Goal: Task Accomplishment & Management: Manage account settings

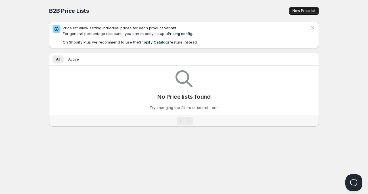
click at [312, 13] on button "New Price list" at bounding box center [304, 11] width 30 height 8
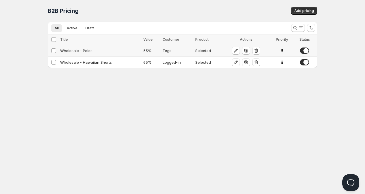
click at [81, 51] on div "Wholesale - Polos" at bounding box center [100, 51] width 80 height 6
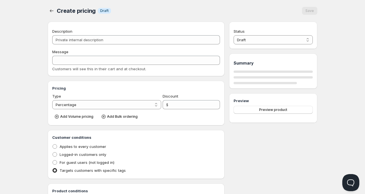
type input "Wholesale - Polos"
type input "WHOLESALE"
type input "55"
radio input "true"
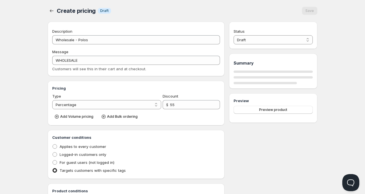
checkbox input "true"
select select "1"
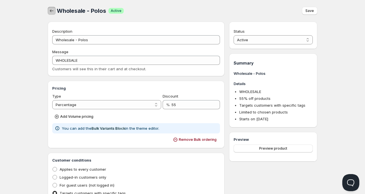
click at [51, 12] on icon "button" at bounding box center [52, 11] width 6 height 6
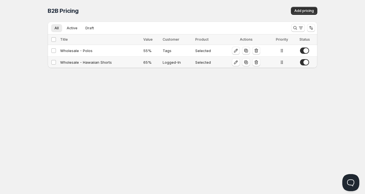
click at [99, 64] on div "Wholesale - Hawaiian Shorts" at bounding box center [100, 62] width 80 height 6
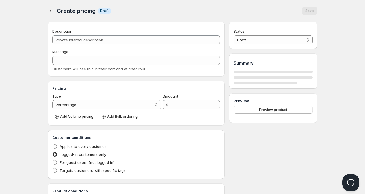
type input "Wholesale - Hawaiian Shorts"
type input "WHOLESALE"
type input "65"
radio input "true"
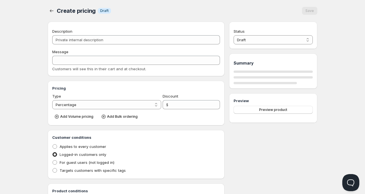
checkbox input "true"
select select "1"
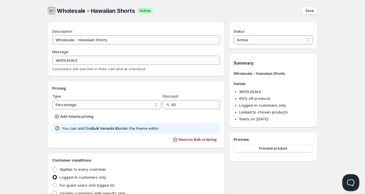
click at [51, 14] on icon "button" at bounding box center [52, 11] width 6 height 6
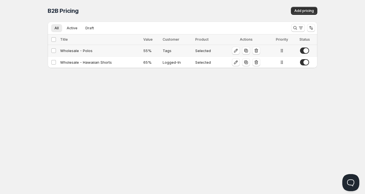
click at [78, 48] on div "Wholesale - Polos" at bounding box center [100, 51] width 80 height 6
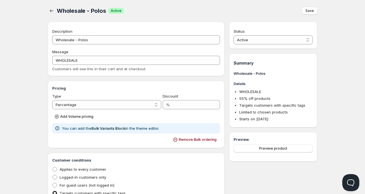
type input "Wholesale - Polos"
type input "WHOLESALE"
type input "55"
radio input "true"
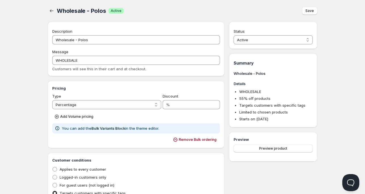
checkbox input "true"
select select "1"
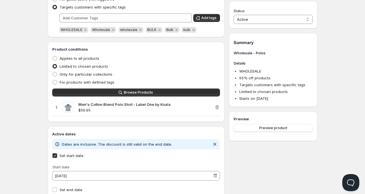
scroll to position [205, 0]
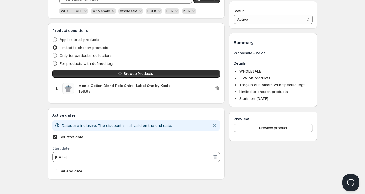
click at [96, 62] on span "For products with defined tags" at bounding box center [87, 63] width 55 height 5
click at [53, 61] on input "For products with defined tags" at bounding box center [53, 61] width 0 height 0
radio input "true"
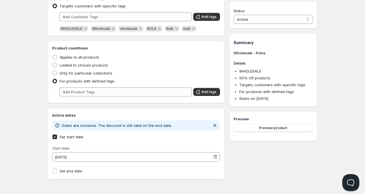
radio input "true"
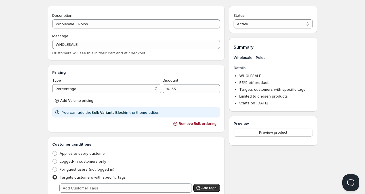
scroll to position [0, 0]
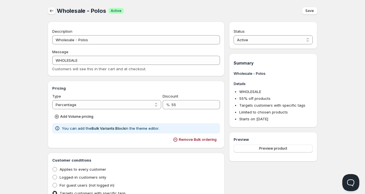
click at [54, 10] on icon "button" at bounding box center [52, 11] width 6 height 6
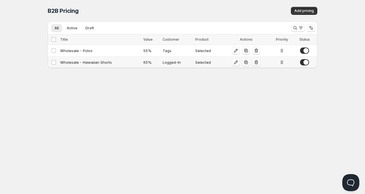
click at [107, 62] on div "Wholesale - Hawaiian Shorts" at bounding box center [100, 62] width 80 height 6
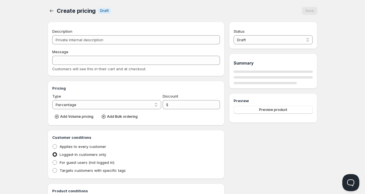
type input "Wholesale - Hawaiian Shorts"
type input "WHOLESALE"
type input "65"
radio input "true"
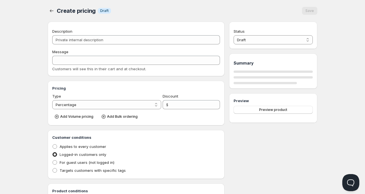
checkbox input "true"
select select "1"
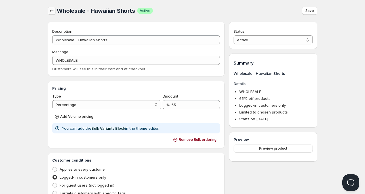
click at [50, 9] on icon "button" at bounding box center [52, 11] width 6 height 6
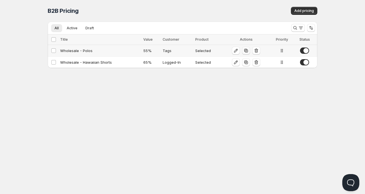
click at [245, 50] on icon "button" at bounding box center [247, 51] width 4 height 4
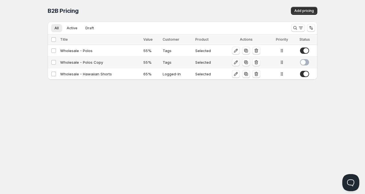
click at [234, 63] on icon "button" at bounding box center [236, 63] width 4 height 4
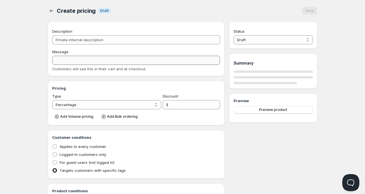
type input "Wholesale - Polos Copy"
type input "WHOLESALE"
type input "55"
radio input "true"
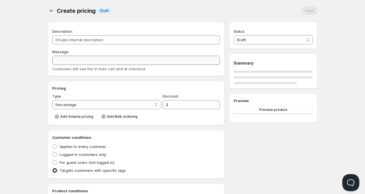
checkbox input "true"
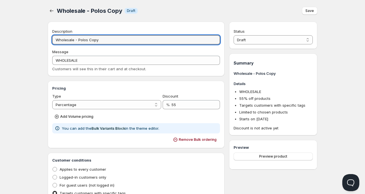
drag, startPoint x: 78, startPoint y: 41, endPoint x: 230, endPoint y: 44, distance: 152.1
type input "Wholesale - Test Product"
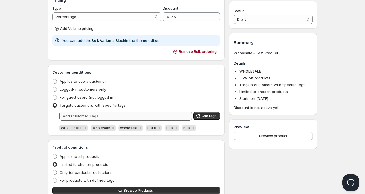
scroll to position [171, 0]
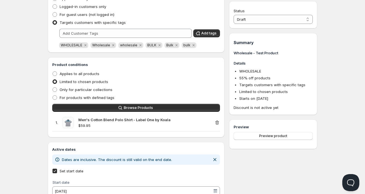
click at [219, 123] on icon "button" at bounding box center [218, 123] width 6 height 6
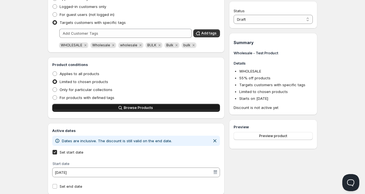
click at [142, 109] on span "Browse Products" at bounding box center [138, 107] width 29 height 5
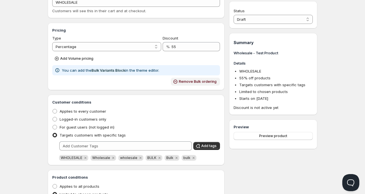
scroll to position [28, 0]
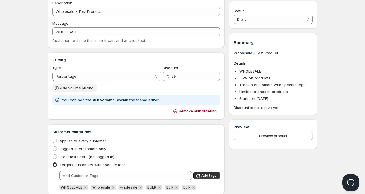
click at [80, 90] on button "Add Volume pricing" at bounding box center [74, 88] width 45 height 8
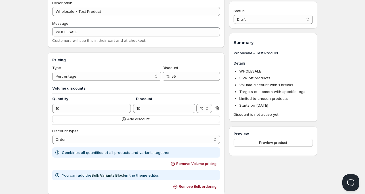
click at [217, 108] on icon at bounding box center [217, 109] width 1 height 2
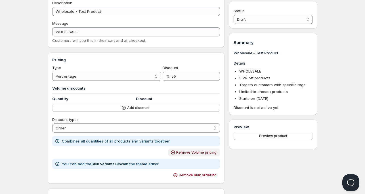
click at [180, 151] on span "Remove Volume pricing" at bounding box center [196, 152] width 40 height 5
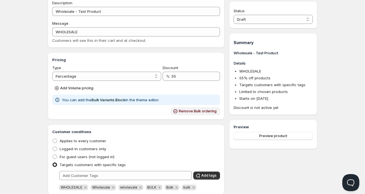
click at [197, 111] on span "Remove Bulk ordering" at bounding box center [198, 111] width 38 height 5
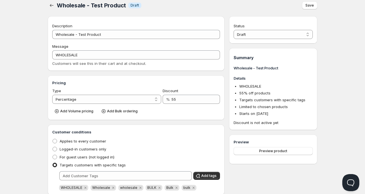
scroll to position [0, 0]
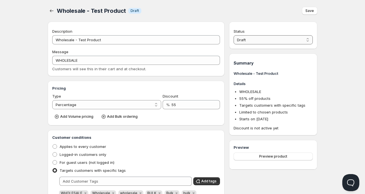
click at [252, 40] on select "Draft Active" at bounding box center [273, 39] width 79 height 9
select select "1"
click at [234, 35] on select "Draft Active" at bounding box center [273, 39] width 79 height 9
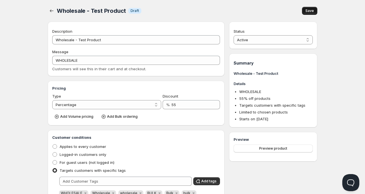
click at [307, 10] on span "Save" at bounding box center [310, 11] width 9 height 5
click at [55, 10] on button "button" at bounding box center [52, 11] width 8 height 8
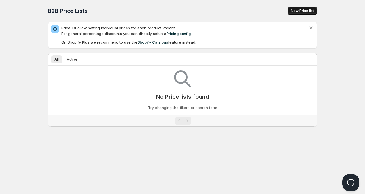
click at [305, 11] on span "New Price list" at bounding box center [302, 11] width 23 height 5
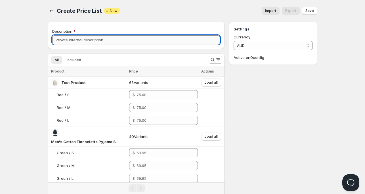
click at [96, 41] on input "Description" at bounding box center [136, 39] width 168 height 9
type input "Test Product"
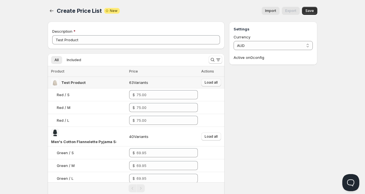
click at [214, 84] on span "Load all" at bounding box center [211, 82] width 13 height 5
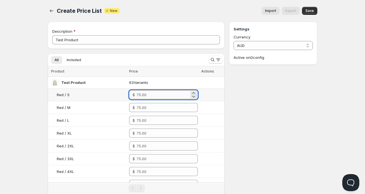
click at [172, 91] on input "number" at bounding box center [163, 94] width 53 height 9
click at [147, 95] on input "-3" at bounding box center [163, 94] width 53 height 9
click at [149, 93] on input "21" at bounding box center [163, 94] width 53 height 9
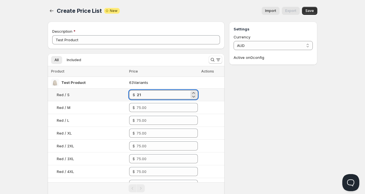
click at [149, 93] on input "21" at bounding box center [163, 94] width 53 height 9
type input "21.00"
click at [153, 107] on input "number" at bounding box center [163, 107] width 53 height 9
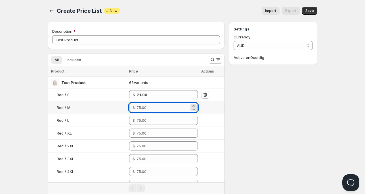
paste input "21"
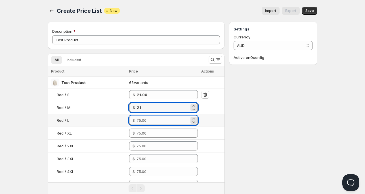
type input "21.00"
click at [152, 117] on input "number" at bounding box center [163, 120] width 53 height 9
paste input "21"
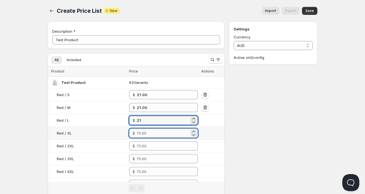
type input "21.00"
click at [150, 132] on input "number" at bounding box center [163, 132] width 53 height 9
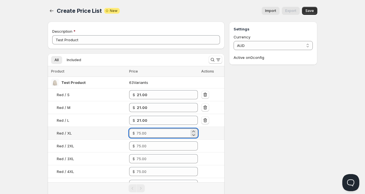
paste input "21"
type input "21.00"
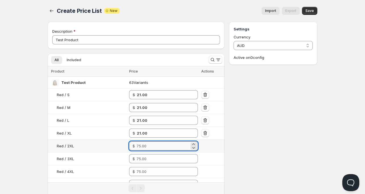
click at [172, 142] on input "number" at bounding box center [163, 145] width 53 height 9
paste input "21"
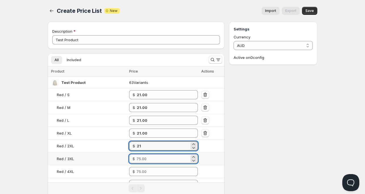
type input "21.00"
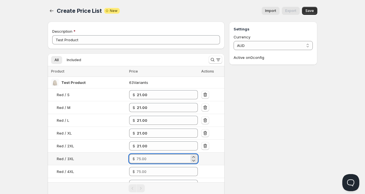
click at [158, 157] on input "number" at bounding box center [163, 158] width 53 height 9
paste input "21"
type input "21.00"
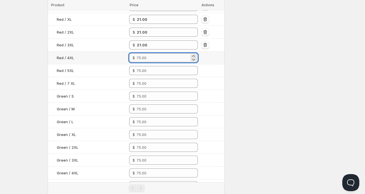
click at [159, 59] on input "number" at bounding box center [163, 57] width 53 height 9
paste input "21"
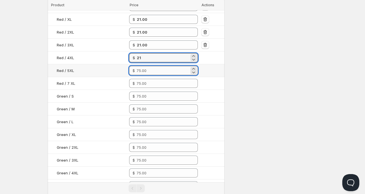
type input "21.00"
click at [154, 67] on input "number" at bounding box center [163, 70] width 53 height 9
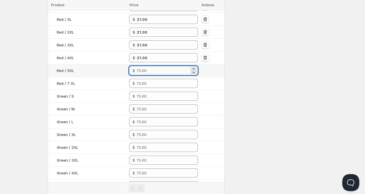
paste input "21"
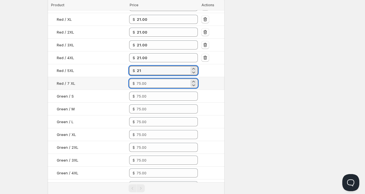
type input "21.00"
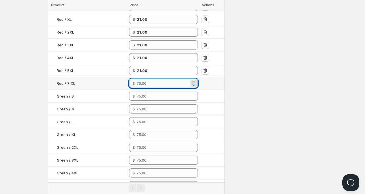
click at [148, 81] on input "number" at bounding box center [163, 83] width 53 height 9
paste input "21"
type input "21.00"
click at [147, 95] on input "number" at bounding box center [163, 96] width 53 height 9
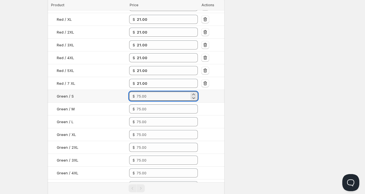
paste input "21"
click at [140, 95] on input "21" at bounding box center [163, 96] width 53 height 9
click at [146, 95] on input "47.55" at bounding box center [163, 96] width 53 height 9
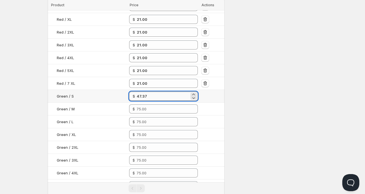
click at [143, 95] on input "47.37" at bounding box center [163, 96] width 53 height 9
type input "47.37"
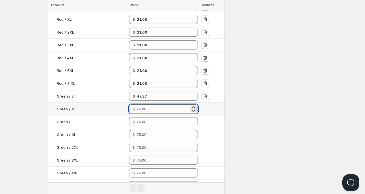
click at [144, 109] on input "number" at bounding box center [163, 108] width 53 height 9
paste input "47.37"
type input "47.37"
click at [144, 121] on input "number" at bounding box center [163, 121] width 53 height 9
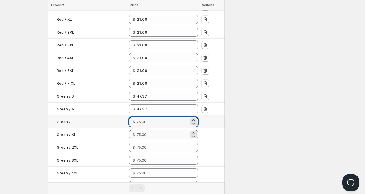
paste input "47.37"
type input "47.37"
click at [145, 132] on input "number" at bounding box center [163, 134] width 53 height 9
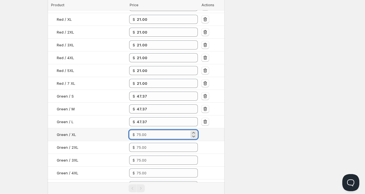
paste input "47.37"
type input "47.37"
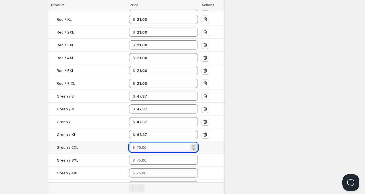
click at [147, 148] on input "number" at bounding box center [163, 147] width 53 height 9
paste input "47.37"
type input "47.37"
click at [145, 157] on input "number" at bounding box center [163, 159] width 53 height 9
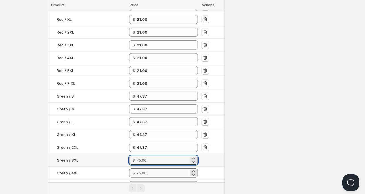
paste input "47.37"
type input "47.37"
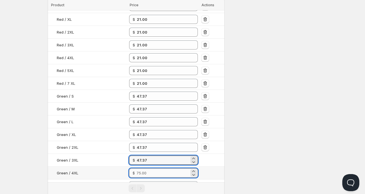
click at [143, 173] on input "number" at bounding box center [163, 172] width 53 height 9
paste input "47.37"
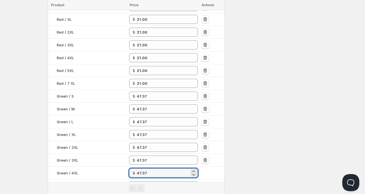
type input "47.37"
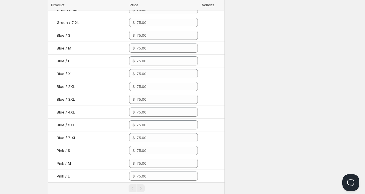
scroll to position [199, 0]
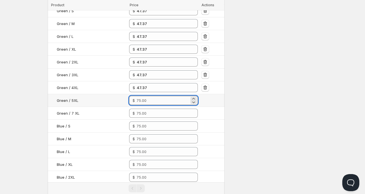
click at [151, 103] on input "number" at bounding box center [163, 100] width 53 height 9
paste input "47.37"
type input "47.37"
click at [146, 112] on input "number" at bounding box center [163, 113] width 53 height 9
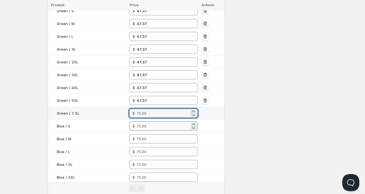
paste input "47.37"
type input "47.37"
click at [147, 121] on input "number" at bounding box center [163, 125] width 53 height 9
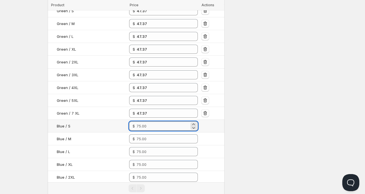
paste input "47.37"
click at [139, 124] on input "47.37" at bounding box center [163, 125] width 53 height 9
click at [139, 125] on input "11" at bounding box center [163, 125] width 53 height 9
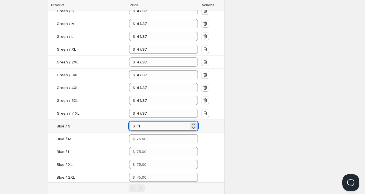
click at [139, 125] on input "11" at bounding box center [163, 125] width 53 height 9
type input "11.00"
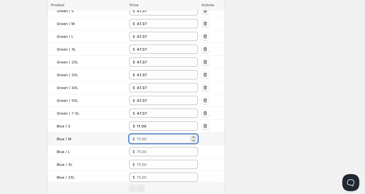
click at [144, 140] on input "number" at bounding box center [163, 138] width 53 height 9
paste input "11"
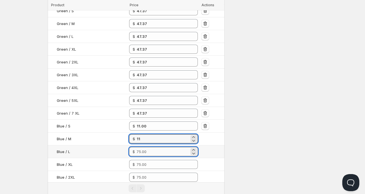
type input "11.00"
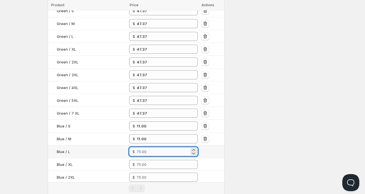
click at [147, 151] on input "number" at bounding box center [163, 151] width 53 height 9
paste input "11"
type input "11.00"
click at [144, 164] on input "number" at bounding box center [163, 164] width 53 height 9
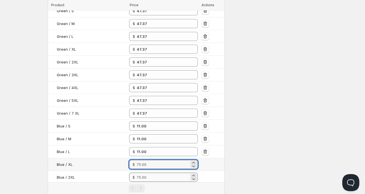
paste input "11"
type input "11.00"
click at [144, 176] on input "number" at bounding box center [163, 176] width 53 height 9
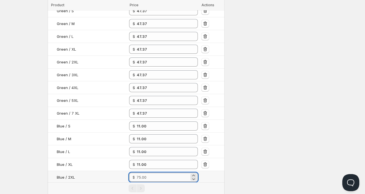
paste input "11"
type input "11.00"
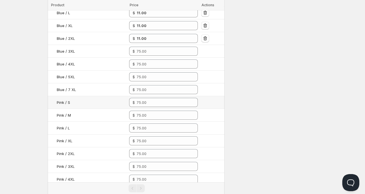
scroll to position [341, 0]
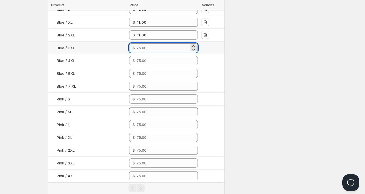
click at [151, 47] on input "number" at bounding box center [163, 47] width 53 height 9
paste input "11"
type input "11.00"
click at [152, 58] on input "number" at bounding box center [163, 60] width 53 height 9
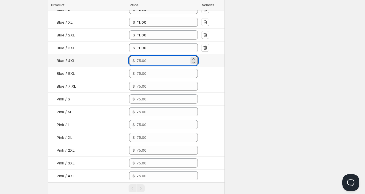
paste input "11"
type input "11.00"
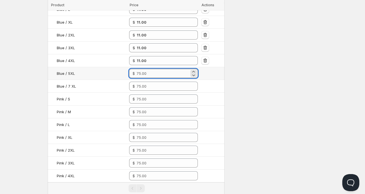
drag, startPoint x: 151, startPoint y: 68, endPoint x: 151, endPoint y: 73, distance: 4.6
click at [151, 69] on input "number" at bounding box center [163, 73] width 53 height 9
paste input "11"
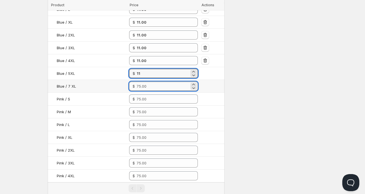
type input "11.00"
click at [149, 85] on input "number" at bounding box center [163, 86] width 53 height 9
paste input "11"
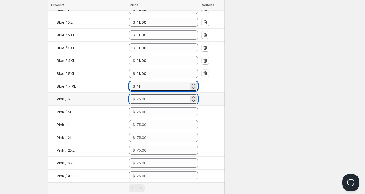
type input "11.00"
click at [149, 97] on input "number" at bounding box center [163, 98] width 53 height 9
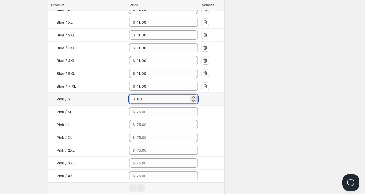
click at [141, 98] on input "63" at bounding box center [163, 98] width 53 height 9
click at [140, 98] on input "63" at bounding box center [163, 98] width 53 height 9
click at [138, 99] on input "63" at bounding box center [163, 98] width 53 height 9
type input "63.00"
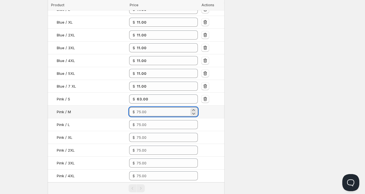
click at [167, 107] on input "number" at bounding box center [163, 111] width 53 height 9
paste input "63"
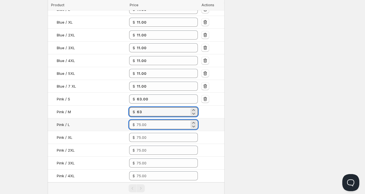
type input "63.00"
click at [158, 121] on input "number" at bounding box center [163, 124] width 53 height 9
paste input "63"
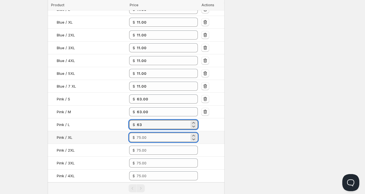
type input "63.00"
click at [153, 133] on input "number" at bounding box center [163, 137] width 53 height 9
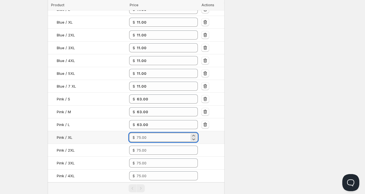
paste input "63"
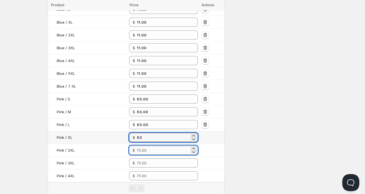
type input "63.00"
click at [149, 145] on input "number" at bounding box center [163, 149] width 53 height 9
paste input "63"
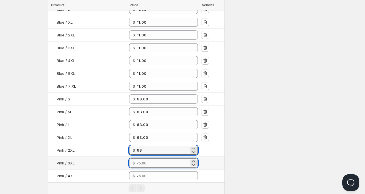
type input "63.00"
click at [144, 158] on input "number" at bounding box center [163, 162] width 53 height 9
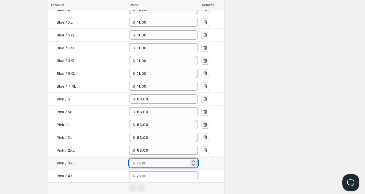
paste
type input "63.00"
click at [148, 171] on input "number" at bounding box center [163, 175] width 53 height 9
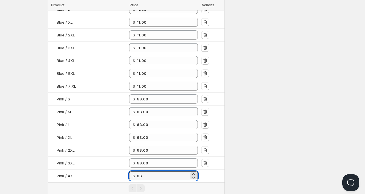
type input "63.00"
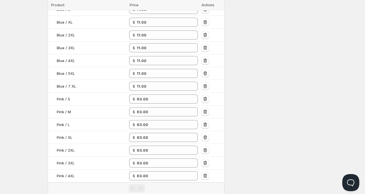
drag, startPoint x: 272, startPoint y: 154, endPoint x: 269, endPoint y: 153, distance: 2.9
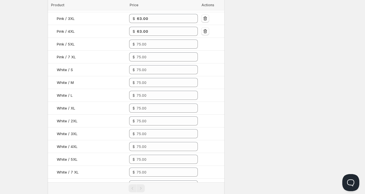
scroll to position [455, 0]
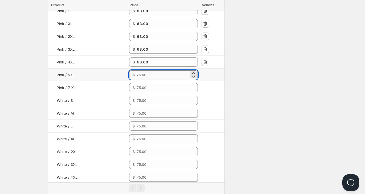
click at [156, 71] on input "number" at bounding box center [163, 74] width 53 height 9
type input "63.00"
click at [155, 86] on input "number" at bounding box center [163, 87] width 53 height 9
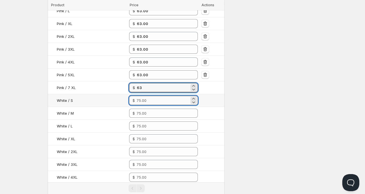
type input "63.00"
click at [149, 101] on input "number" at bounding box center [163, 100] width 53 height 9
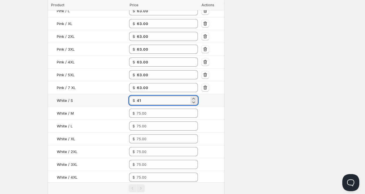
click at [151, 97] on input "41" at bounding box center [163, 100] width 53 height 9
type input "41.00"
click at [152, 115] on input "number" at bounding box center [163, 113] width 53 height 9
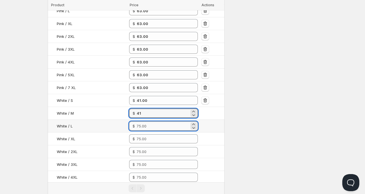
type input "41.00"
click at [147, 124] on input "number" at bounding box center [163, 125] width 53 height 9
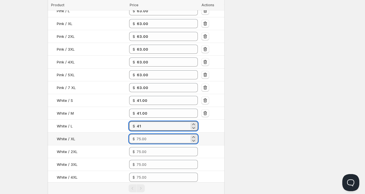
type input "41.00"
click at [144, 139] on input "number" at bounding box center [163, 138] width 53 height 9
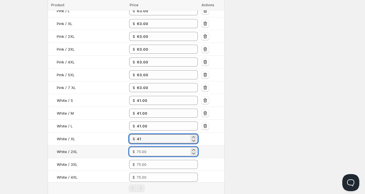
type input "41.00"
click at [144, 149] on input "number" at bounding box center [163, 151] width 53 height 9
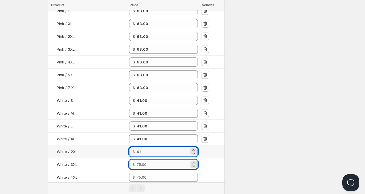
type input "41.00"
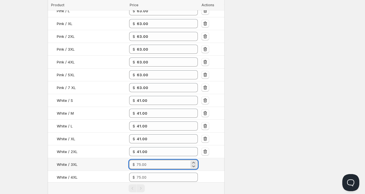
click at [142, 161] on input "number" at bounding box center [163, 164] width 53 height 9
type input "41.00"
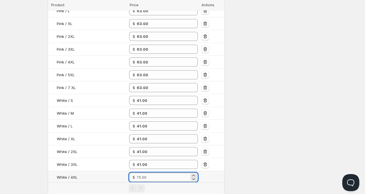
click at [141, 174] on input "number" at bounding box center [163, 176] width 53 height 9
type input "41.00"
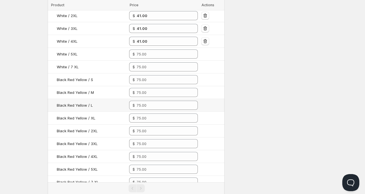
scroll to position [597, 0]
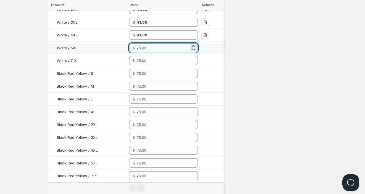
click at [145, 46] on input "number" at bounding box center [163, 47] width 53 height 9
type input "41.00"
click at [145, 57] on input "number" at bounding box center [163, 60] width 53 height 9
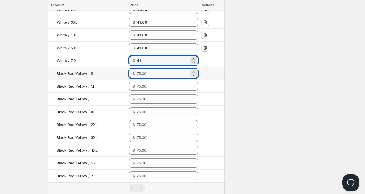
type input "41.00"
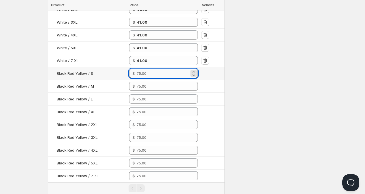
click at [146, 72] on input "number" at bounding box center [163, 73] width 53 height 9
click at [146, 71] on input "51.33" at bounding box center [163, 73] width 53 height 9
type input "51.33"
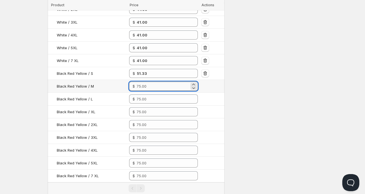
click at [144, 83] on input "number" at bounding box center [163, 86] width 53 height 9
type input "51.33"
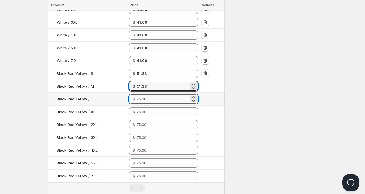
click at [146, 95] on input "number" at bounding box center [163, 98] width 53 height 9
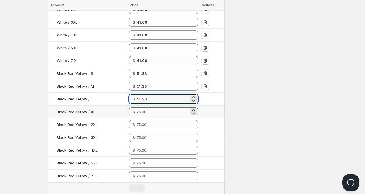
type input "51.33"
click at [148, 108] on input "number" at bounding box center [163, 111] width 53 height 9
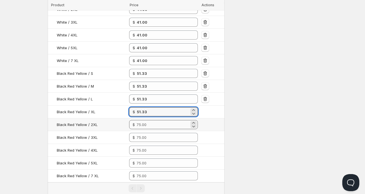
type input "51.33"
click at [148, 122] on input "number" at bounding box center [163, 124] width 53 height 9
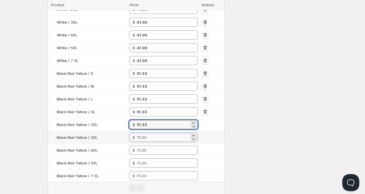
type input "51.33"
click at [147, 133] on input "number" at bounding box center [163, 137] width 53 height 9
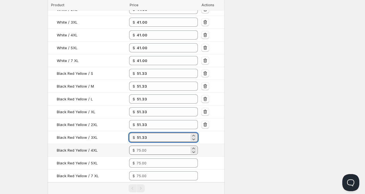
type input "51.33"
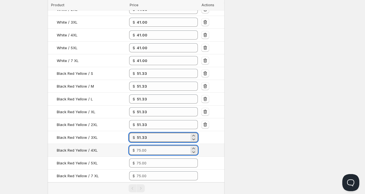
click at [148, 148] on input "number" at bounding box center [163, 149] width 53 height 9
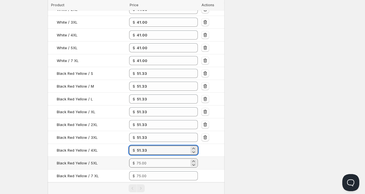
type input "51.33"
click at [147, 159] on input "number" at bounding box center [163, 162] width 53 height 9
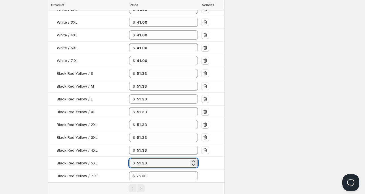
type input "51.33"
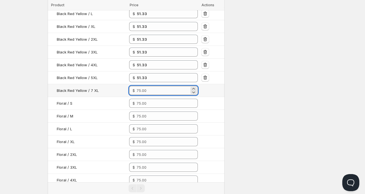
click at [150, 87] on input "number" at bounding box center [163, 90] width 53 height 9
type input "51.33"
click at [147, 105] on td "$" at bounding box center [164, 103] width 72 height 13
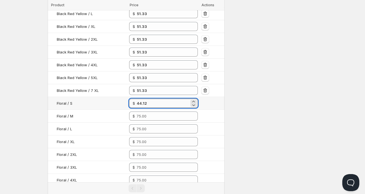
click at [152, 99] on input "44.12" at bounding box center [163, 103] width 53 height 9
type input "44.12"
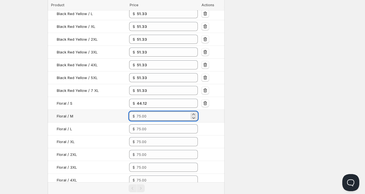
click at [143, 111] on input "number" at bounding box center [163, 115] width 53 height 9
type input "44.12"
click at [149, 125] on input "number" at bounding box center [163, 128] width 53 height 9
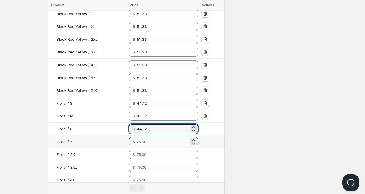
type input "44.12"
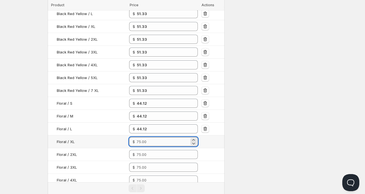
click at [148, 137] on input "number" at bounding box center [163, 141] width 53 height 9
type input "44.12"
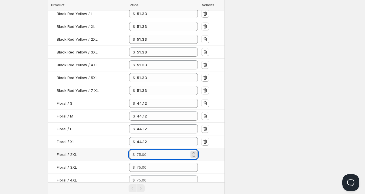
click at [147, 152] on input "number" at bounding box center [163, 154] width 53 height 9
type input "44.12"
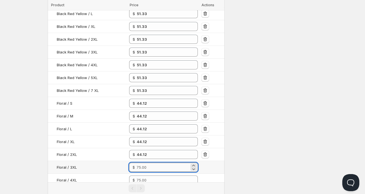
click at [144, 165] on input "number" at bounding box center [163, 167] width 53 height 9
type input "44.12"
click at [143, 181] on td "$" at bounding box center [164, 180] width 72 height 13
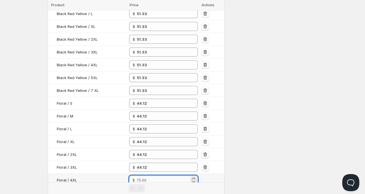
click at [147, 175] on input "number" at bounding box center [163, 179] width 53 height 9
type input "44.12"
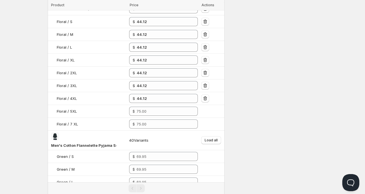
scroll to position [767, 0]
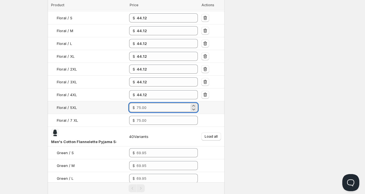
click at [157, 104] on input "number" at bounding box center [163, 107] width 53 height 9
type input "44.12"
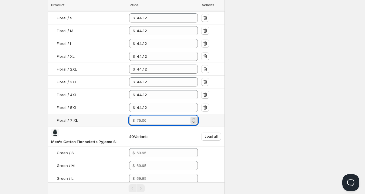
drag, startPoint x: 157, startPoint y: 115, endPoint x: 162, endPoint y: 116, distance: 5.2
click at [157, 116] on input "number" at bounding box center [163, 120] width 53 height 9
type input "44.12"
click at [269, 116] on div "Settings Currency AUD AUD Active on 0 config" at bounding box center [273, 121] width 88 height 1734
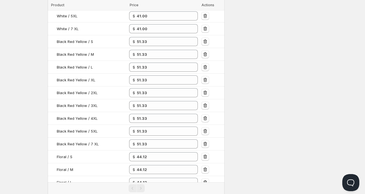
scroll to position [0, 0]
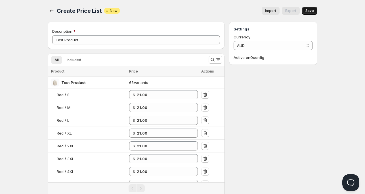
click at [308, 12] on span "Save" at bounding box center [310, 11] width 9 height 5
click at [75, 59] on span "Included" at bounding box center [74, 60] width 14 height 5
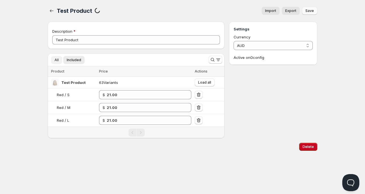
click at [57, 59] on span "All" at bounding box center [57, 60] width 4 height 5
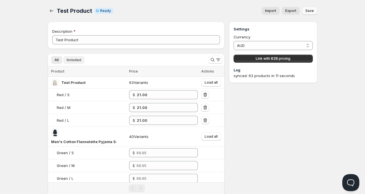
click at [73, 59] on span "Included" at bounding box center [74, 60] width 14 height 5
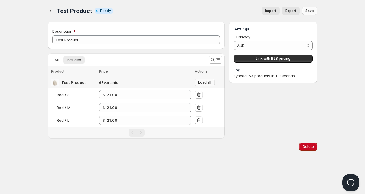
click at [202, 82] on span "Load all" at bounding box center [204, 82] width 13 height 5
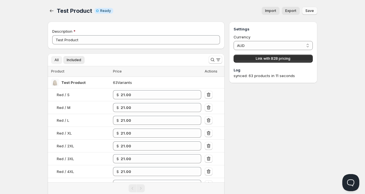
click at [55, 59] on span "All" at bounding box center [57, 60] width 4 height 5
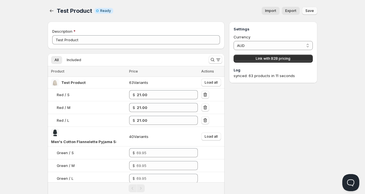
click at [309, 78] on div "synced: 63 products in 11 seconds" at bounding box center [273, 76] width 79 height 6
click at [282, 58] on span "Link with B2B pricing" at bounding box center [273, 58] width 35 height 5
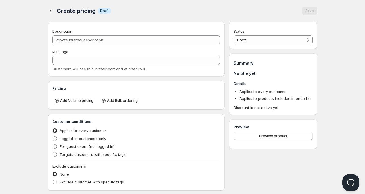
type input "PL Test Product"
type input "PL_TEST_PRODUCT"
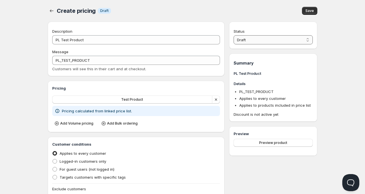
click at [250, 39] on select "Draft Active" at bounding box center [273, 39] width 79 height 9
select select "1"
click at [234, 35] on select "Draft Active" at bounding box center [273, 39] width 79 height 9
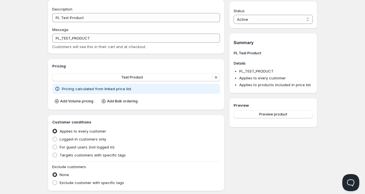
scroll to position [105, 0]
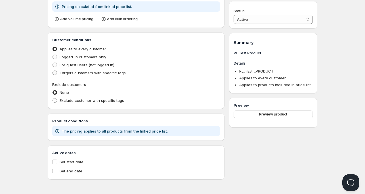
click at [111, 72] on span "Targets customers with specific tags" at bounding box center [93, 72] width 66 height 5
click at [53, 71] on input "Targets customers with specific tags" at bounding box center [53, 70] width 0 height 0
radio input "true"
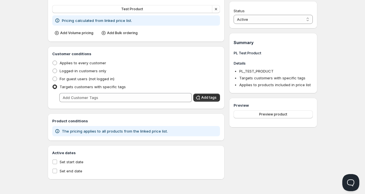
scroll to position [91, 0]
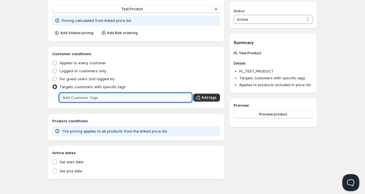
click at [97, 96] on input "text" at bounding box center [125, 97] width 133 height 9
type input "WHOLESALE"
click at [208, 94] on button "Add tags" at bounding box center [207, 97] width 27 height 8
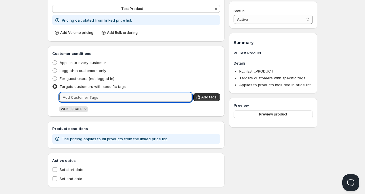
click at [145, 97] on input "text" at bounding box center [125, 97] width 133 height 9
type input "wholesale"
click at [206, 102] on div "Customer conditions Applies to every customer Logged-in customers only For gues…" at bounding box center [136, 81] width 168 height 61
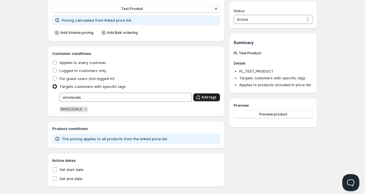
click at [214, 98] on span "Add tags" at bounding box center [208, 97] width 15 height 5
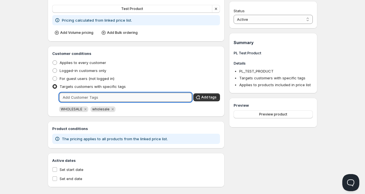
click at [144, 96] on input "text" at bounding box center [125, 97] width 133 height 9
type input "Wholesale"
click at [211, 97] on span "Add tags" at bounding box center [208, 97] width 15 height 5
click at [126, 96] on input "text" at bounding box center [125, 97] width 133 height 9
type input "BULK"
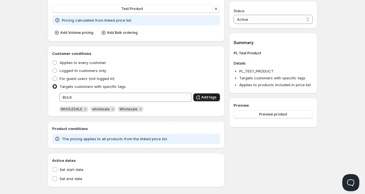
click at [205, 98] on span "Add tags" at bounding box center [208, 97] width 15 height 5
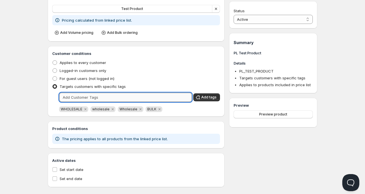
click at [141, 95] on input "text" at bounding box center [125, 97] width 133 height 9
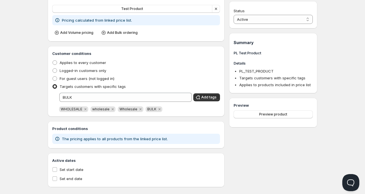
click at [154, 91] on div "Customer conditions Applies to every customer Logged-in customers only For gues…" at bounding box center [136, 81] width 168 height 61
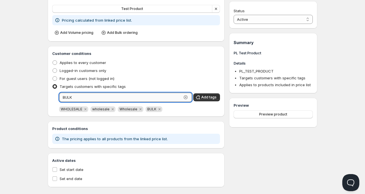
click at [146, 99] on input "BULK" at bounding box center [120, 97] width 122 height 9
type input "bulk"
click at [206, 98] on span "Add tags" at bounding box center [208, 97] width 15 height 5
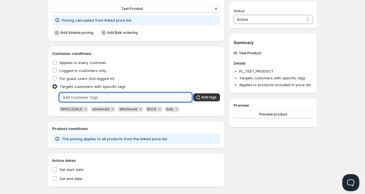
click at [136, 95] on input "text" at bounding box center [125, 97] width 133 height 9
type input "Bulk"
click at [214, 95] on span "Add tags" at bounding box center [208, 97] width 15 height 5
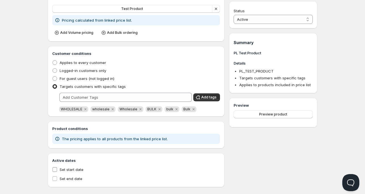
click at [69, 169] on span "Set start date" at bounding box center [72, 169] width 24 height 5
click at [57, 169] on input "Set start date" at bounding box center [55, 169] width 5 height 5
checkbox input "true"
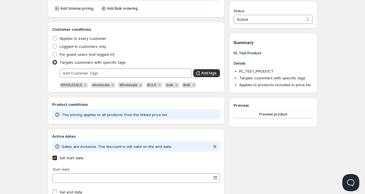
scroll to position [136, 0]
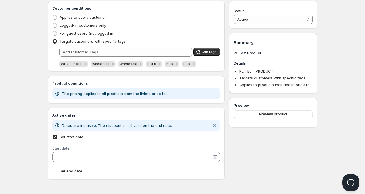
click at [80, 157] on input "Start date" at bounding box center [133, 156] width 159 height 9
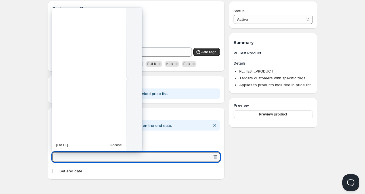
scroll to position [142100, 0]
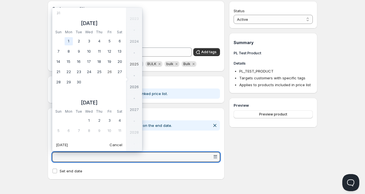
click at [69, 41] on td "1" at bounding box center [69, 41] width 10 height 10
type vaadin-date-picker "2025-09-01"
type input "9/1/2025"
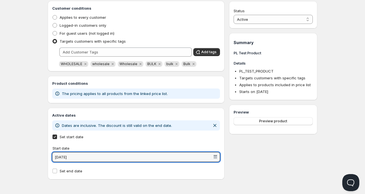
click at [268, 156] on div "Status Active Draft Active Summary PL Test Product Details PL_TEST_PRODUCT Targ…" at bounding box center [273, 33] width 88 height 294
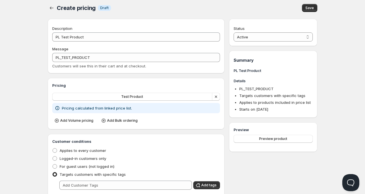
scroll to position [0, 0]
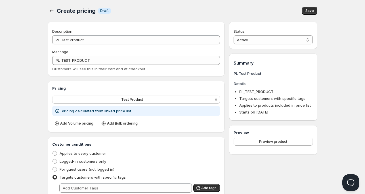
drag, startPoint x: 254, startPoint y: 31, endPoint x: 253, endPoint y: 34, distance: 2.9
click at [253, 33] on div "Status" at bounding box center [273, 31] width 79 height 6
click at [252, 39] on select "Active Draft" at bounding box center [273, 39] width 79 height 9
click at [234, 35] on select "Active Draft" at bounding box center [273, 39] width 79 height 9
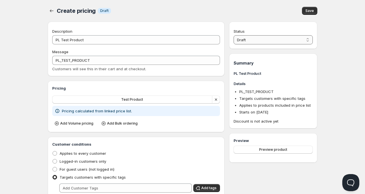
click at [247, 42] on select "Draft Active" at bounding box center [273, 39] width 79 height 9
click at [234, 35] on select "Draft Active" at bounding box center [273, 39] width 79 height 9
click at [246, 41] on select "Draft Active" at bounding box center [273, 39] width 79 height 9
select select "1"
click at [234, 35] on select "Draft Active" at bounding box center [273, 39] width 79 height 9
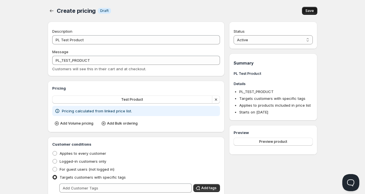
click at [303, 12] on button "Save" at bounding box center [309, 11] width 15 height 8
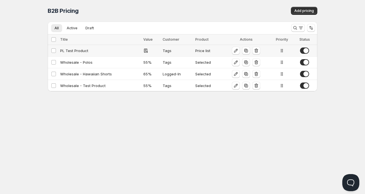
click at [81, 49] on div "PL Test Product" at bounding box center [100, 51] width 80 height 6
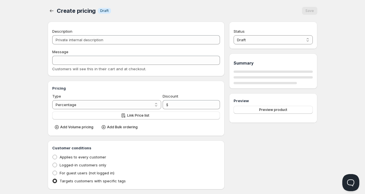
type input "PL Test Product"
type input "PL_TEST_PRODUCT"
radio input "true"
checkbox input "true"
select select "1"
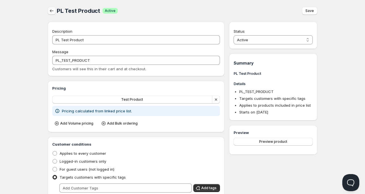
click at [52, 13] on icon "button" at bounding box center [52, 11] width 6 height 6
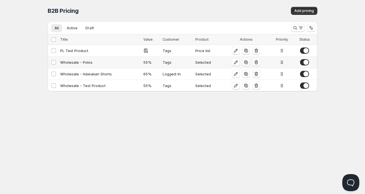
click at [77, 62] on div "Wholesale - Polos" at bounding box center [100, 62] width 80 height 6
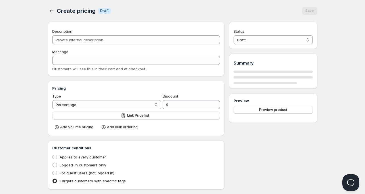
type input "Wholesale - Polos"
type input "WHOLESALE"
type input "55"
radio input "true"
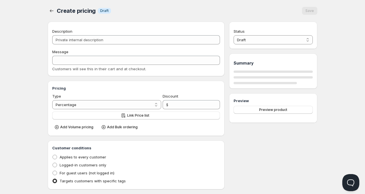
checkbox input "true"
select select "1"
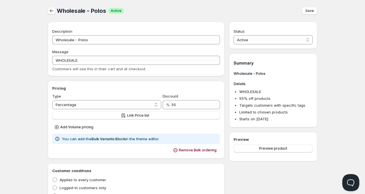
click at [55, 13] on button "button" at bounding box center [52, 11] width 8 height 8
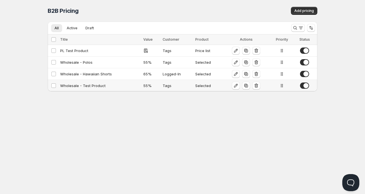
click at [95, 84] on div "Wholesale - Test Product" at bounding box center [100, 86] width 80 height 6
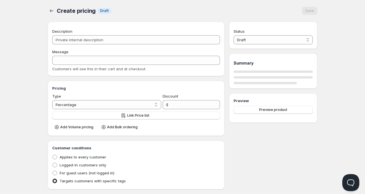
type input "Wholesale - Test Product"
type input "WHOLESALE"
type input "55"
radio input "true"
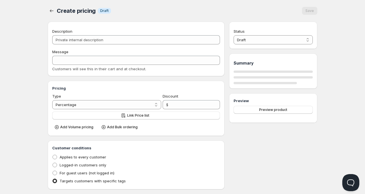
checkbox input "true"
select select "1"
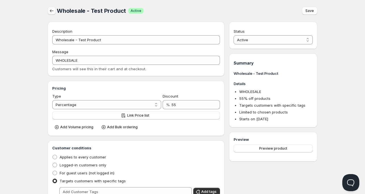
click at [53, 8] on icon "button" at bounding box center [52, 11] width 6 height 6
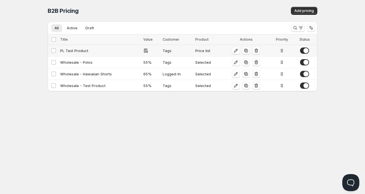
click at [70, 51] on div "PL Test Product" at bounding box center [100, 51] width 80 height 6
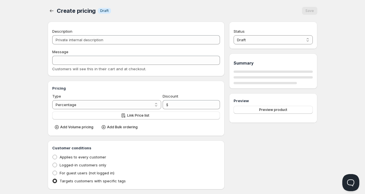
type input "PL Test Product"
type input "PL_TEST_PRODUCT"
radio input "true"
checkbox input "true"
select select "1"
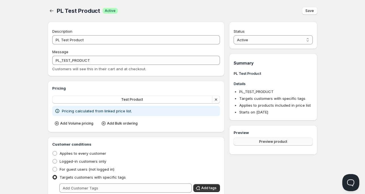
click at [276, 141] on span "Preview product" at bounding box center [273, 141] width 28 height 5
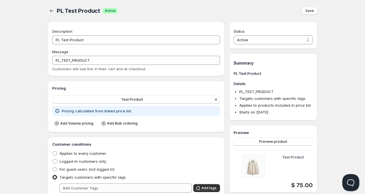
click at [311, 14] on button "Save" at bounding box center [309, 11] width 15 height 8
click at [49, 11] on icon "button" at bounding box center [52, 11] width 6 height 6
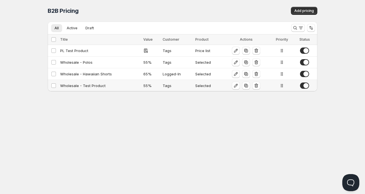
click at [82, 89] on td "Wholesale - Test Product" at bounding box center [100, 86] width 83 height 12
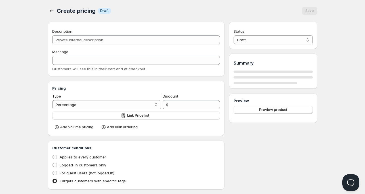
type input "Wholesale - Test Product"
type input "WHOLESALE"
type input "55"
radio input "true"
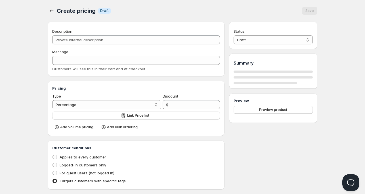
checkbox input "true"
select select "1"
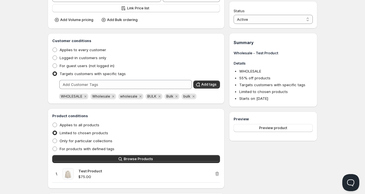
scroll to position [79, 0]
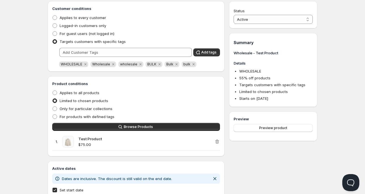
scroll to position [142, 0]
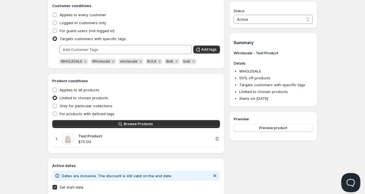
click at [351, 179] on button "Open Beacon popover" at bounding box center [350, 181] width 17 height 17
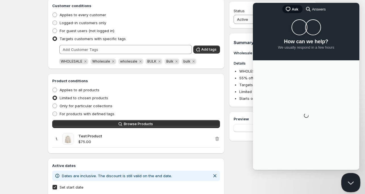
scroll to position [0, 0]
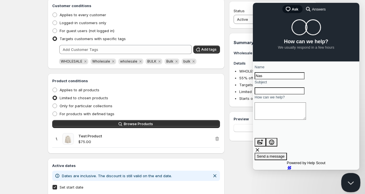
click at [354, 179] on button "Close Beacon popover" at bounding box center [350, 181] width 17 height 17
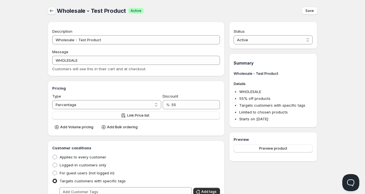
click at [51, 10] on icon "button" at bounding box center [52, 11] width 6 height 6
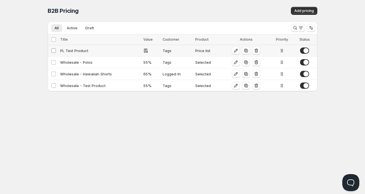
click at [53, 50] on input "Select config" at bounding box center [53, 50] width 5 height 5
checkbox input "true"
click at [51, 88] on td "Select config" at bounding box center [53, 86] width 11 height 12
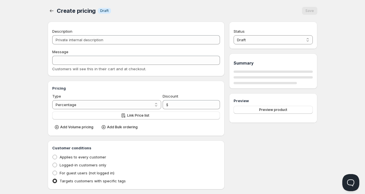
type input "Wholesale - Test Product"
type input "WHOLESALE"
type input "55"
radio input "true"
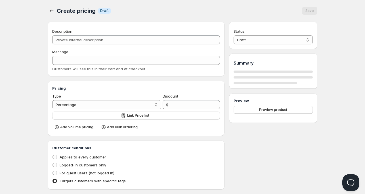
checkbox input "true"
select select "1"
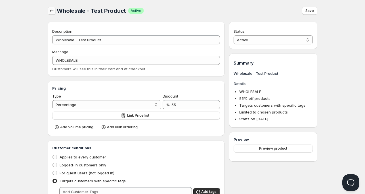
click at [51, 14] on div "Wholesale - Test Product. This page is ready Wholesale - Test Product Success A…" at bounding box center [183, 11] width 270 height 22
click at [51, 12] on icon "button" at bounding box center [52, 11] width 6 height 6
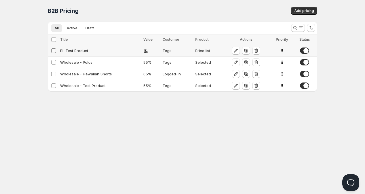
click at [53, 49] on input "Select config" at bounding box center [53, 50] width 5 height 5
checkbox input "true"
click at [53, 84] on input "Select config" at bounding box center [53, 85] width 5 height 5
checkbox input "true"
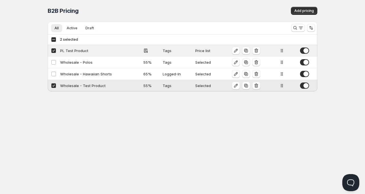
click at [256, 86] on icon "button" at bounding box center [256, 86] width 1 height 2
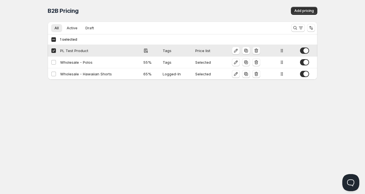
click at [258, 51] on icon "button" at bounding box center [257, 51] width 6 height 6
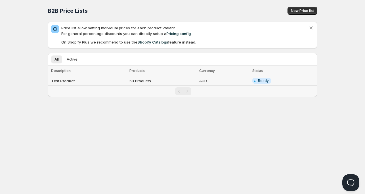
click at [65, 81] on b "Test Product" at bounding box center [63, 80] width 24 height 5
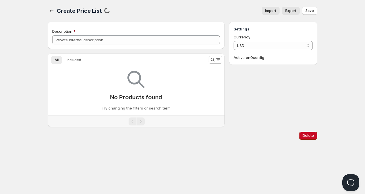
type input "Test Product"
select select "AUD"
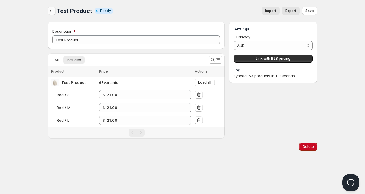
click at [52, 8] on icon "button" at bounding box center [52, 11] width 6 height 6
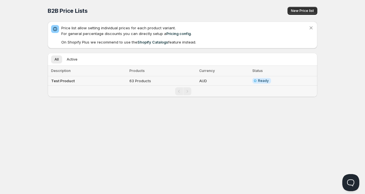
click at [63, 79] on b "Test Product" at bounding box center [63, 80] width 24 height 5
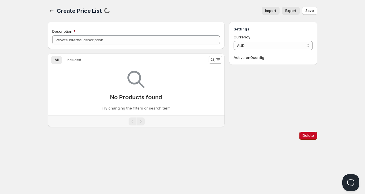
type input "Test Product"
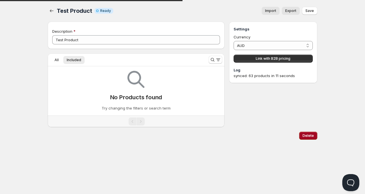
click at [307, 136] on div "Delete Cancel Are you sure you want to delete Test Product ? Description Test P…" at bounding box center [183, 83] width 270 height 122
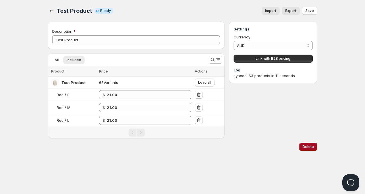
click at [311, 147] on span "Delete" at bounding box center [308, 146] width 11 height 5
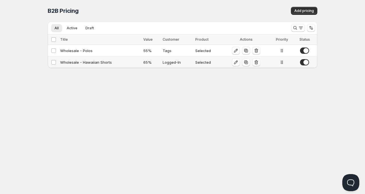
click at [89, 62] on div "Wholesale - Hawaiian Shorts" at bounding box center [100, 62] width 80 height 6
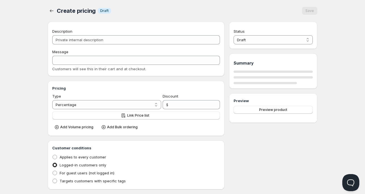
type input "Wholesale - Hawaiian Shorts"
type input "WHOLESALE"
type input "65"
radio input "true"
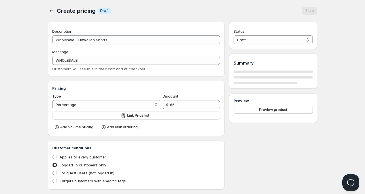
checkbox input "true"
select select "1"
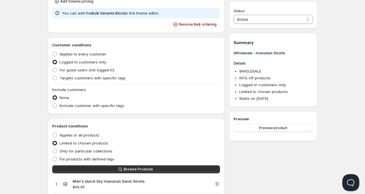
scroll to position [171, 0]
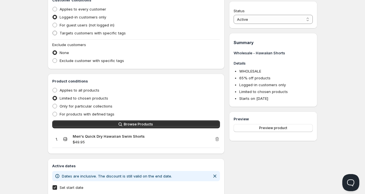
click at [95, 33] on span "Targets customers with specific tags" at bounding box center [93, 33] width 66 height 5
click at [53, 31] on input "Targets customers with specific tags" at bounding box center [53, 31] width 0 height 0
radio input "true"
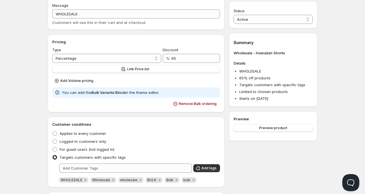
scroll to position [0, 0]
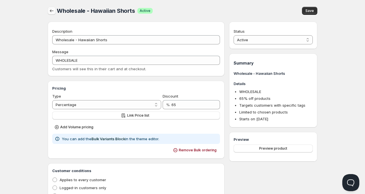
click at [51, 11] on icon "button" at bounding box center [52, 10] width 4 height 3
radio input "true"
click at [54, 8] on icon "button" at bounding box center [52, 11] width 6 height 6
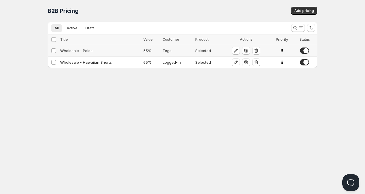
click at [67, 49] on div "Wholesale - Polos" at bounding box center [100, 51] width 80 height 6
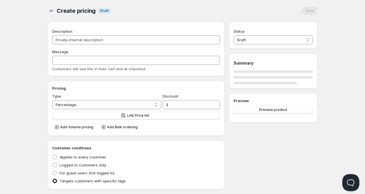
type input "Wholesale - Polos"
type input "WHOLESALE"
type input "55"
radio input "true"
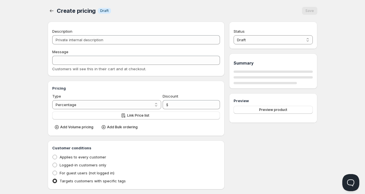
checkbox input "true"
select select "1"
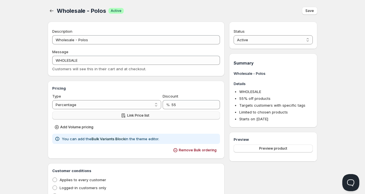
click at [138, 115] on span "Link Price list" at bounding box center [138, 115] width 22 height 5
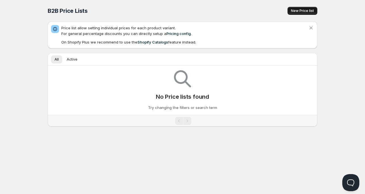
click at [306, 10] on span "New Price list" at bounding box center [302, 11] width 23 height 5
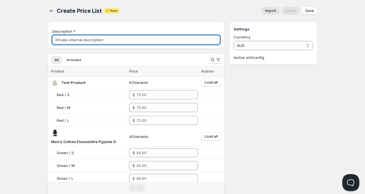
click at [90, 40] on input "Description" at bounding box center [136, 39] width 168 height 9
type input "polo"
click at [93, 41] on input "polo" at bounding box center [136, 39] width 168 height 9
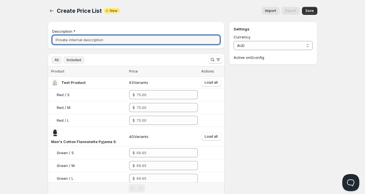
click at [76, 58] on span "Included" at bounding box center [74, 60] width 14 height 5
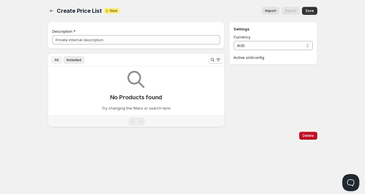
click at [60, 59] on button "All" at bounding box center [56, 60] width 11 height 8
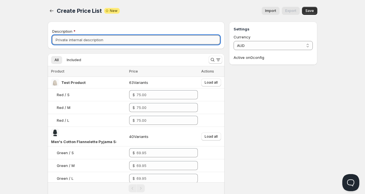
click at [88, 40] on input "Description" at bounding box center [136, 39] width 168 height 9
type input "Polos"
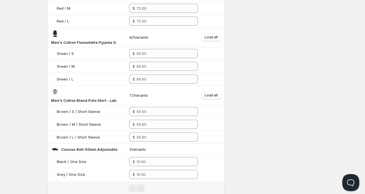
scroll to position [142, 0]
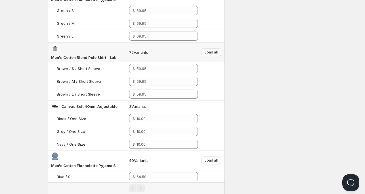
click at [203, 52] on button "Load all" at bounding box center [211, 52] width 20 height 8
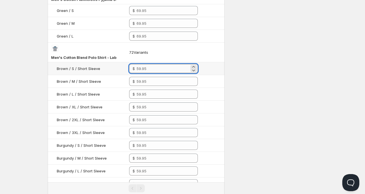
click at [139, 69] on input "number" at bounding box center [163, 68] width 53 height 9
click at [132, 68] on div "$ 5" at bounding box center [163, 68] width 69 height 9
type input "5.00"
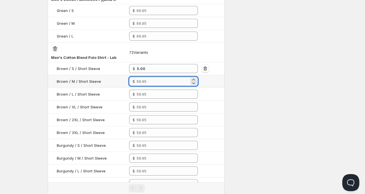
click at [168, 82] on input "number" at bounding box center [163, 81] width 53 height 9
paste input "5"
type input "5.00"
click at [160, 94] on input "number" at bounding box center [163, 94] width 53 height 9
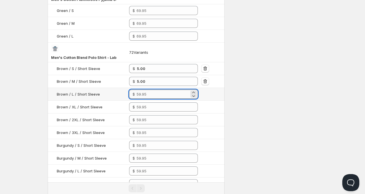
paste input "5"
type input "5.00"
click at [152, 105] on input "number" at bounding box center [163, 106] width 53 height 9
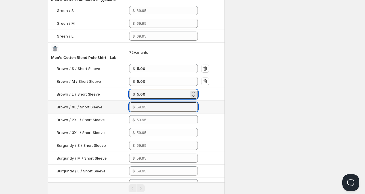
paste input "5"
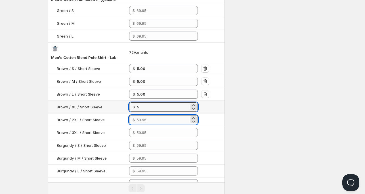
type input "5.00"
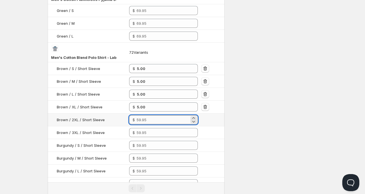
click at [146, 116] on input "number" at bounding box center [163, 119] width 53 height 9
paste input "5"
type input "5.00"
click at [147, 129] on input "number" at bounding box center [163, 132] width 53 height 9
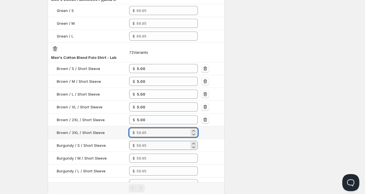
paste input "5"
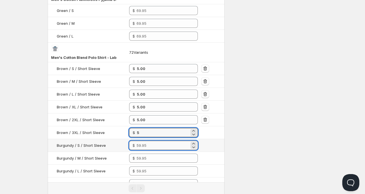
type input "5.00"
click at [144, 145] on input "number" at bounding box center [163, 145] width 53 height 9
paste input "5"
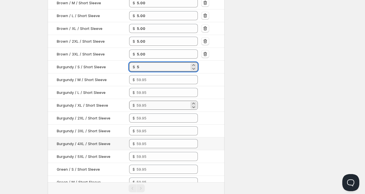
scroll to position [227, 0]
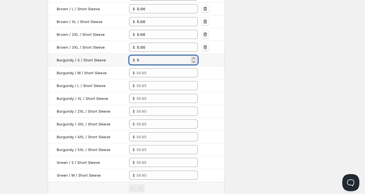
drag, startPoint x: 141, startPoint y: 63, endPoint x: 134, endPoint y: 60, distance: 7.9
click at [134, 60] on div "$ 5" at bounding box center [163, 59] width 69 height 9
drag, startPoint x: 142, startPoint y: 57, endPoint x: 137, endPoint y: 58, distance: 5.4
click at [137, 58] on input "3" at bounding box center [163, 59] width 53 height 9
drag, startPoint x: 136, startPoint y: 59, endPoint x: 133, endPoint y: 59, distance: 3.1
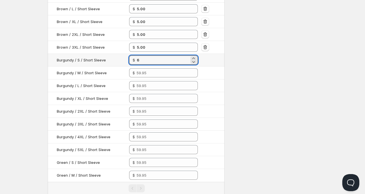
click at [133, 59] on div "$ 6" at bounding box center [163, 59] width 69 height 9
type input "6.00"
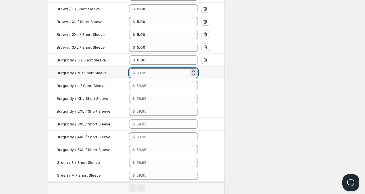
click at [144, 73] on input "number" at bounding box center [163, 72] width 53 height 9
paste input "6"
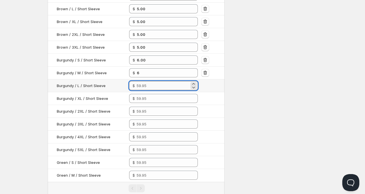
type input "6.00"
click at [146, 83] on input "number" at bounding box center [163, 85] width 53 height 9
paste input "6"
type input "6.00"
click at [145, 97] on input "number" at bounding box center [163, 98] width 53 height 9
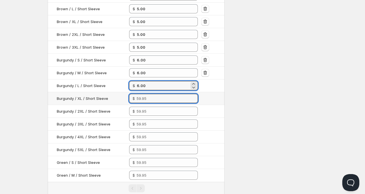
paste input "6"
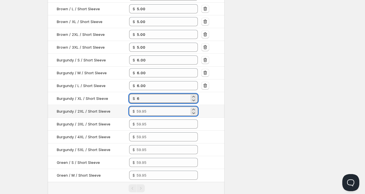
type input "6.00"
drag, startPoint x: 146, startPoint y: 110, endPoint x: 146, endPoint y: 113, distance: 3.4
click at [146, 110] on input "number" at bounding box center [163, 111] width 53 height 9
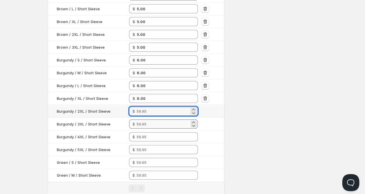
paste input "6"
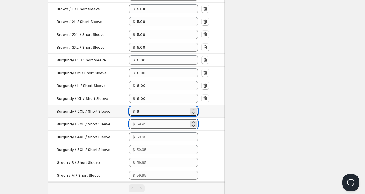
type input "6.00"
click at [146, 122] on input "number" at bounding box center [163, 123] width 53 height 9
paste input "6"
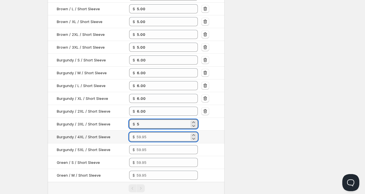
type input "5.00"
click at [145, 136] on input "number" at bounding box center [163, 136] width 53 height 9
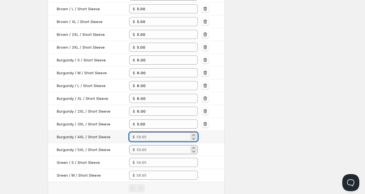
paste input "6"
type input "6.00"
click at [145, 148] on input "number" at bounding box center [163, 149] width 53 height 9
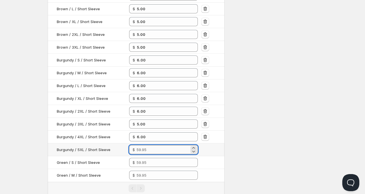
paste input "6"
type input "6.00"
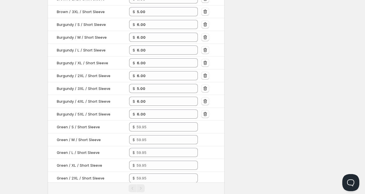
scroll to position [284, 0]
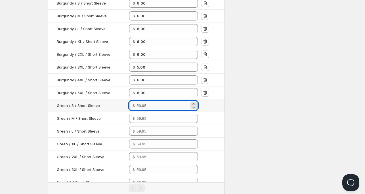
click at [148, 103] on input "number" at bounding box center [163, 105] width 53 height 9
click at [150, 103] on input "11" at bounding box center [163, 105] width 53 height 9
type input "11.00"
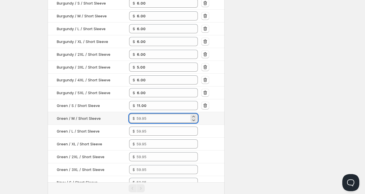
click at [151, 116] on input "number" at bounding box center [163, 118] width 53 height 9
paste input "11"
type input "11.00"
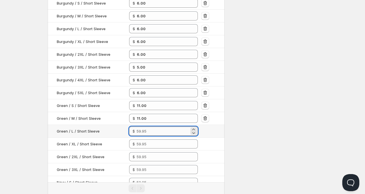
click at [146, 132] on input "number" at bounding box center [163, 130] width 53 height 9
paste input "11"
type input "11.00"
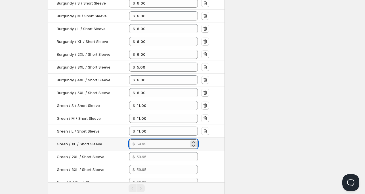
click at [144, 144] on input "number" at bounding box center [163, 143] width 53 height 9
paste input "11"
type input "11.00"
click at [142, 157] on input "number" at bounding box center [163, 156] width 53 height 9
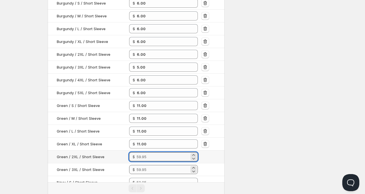
paste input "11"
type input "11.00"
click at [145, 167] on input "number" at bounding box center [163, 169] width 53 height 9
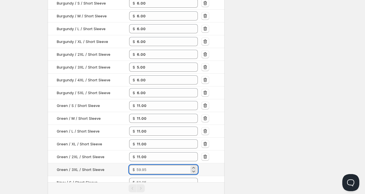
paste input "11"
type input "11.00"
click at [147, 178] on input "number" at bounding box center [163, 182] width 53 height 9
paste input "11"
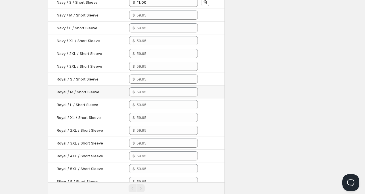
scroll to position [455, 0]
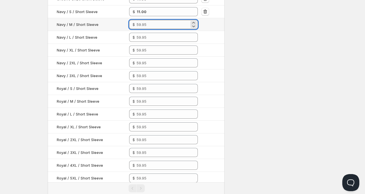
click at [151, 23] on input "number" at bounding box center [163, 24] width 53 height 9
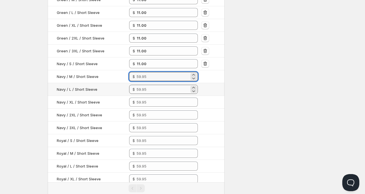
scroll to position [398, 0]
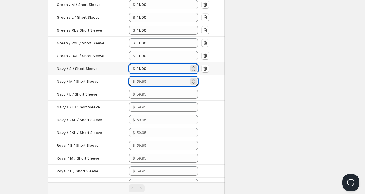
click at [139, 67] on input "11.00" at bounding box center [163, 68] width 53 height 9
click at [139, 67] on input "17.44" at bounding box center [163, 68] width 53 height 9
type input "17.44"
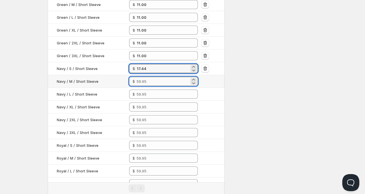
click at [145, 81] on input "number" at bounding box center [163, 81] width 53 height 9
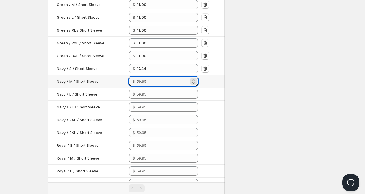
paste input "17.44"
type input "17.44"
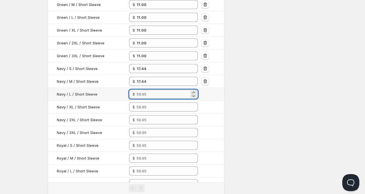
click at [142, 93] on input "number" at bounding box center [163, 94] width 53 height 9
paste input "17.44"
type input "17.44"
click at [142, 103] on input "number" at bounding box center [163, 106] width 53 height 9
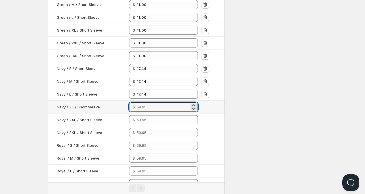
paste input "17.44"
type input "17.44"
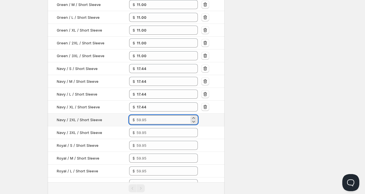
click at [142, 115] on input "number" at bounding box center [163, 119] width 53 height 9
paste input "17.44"
type input "17.44"
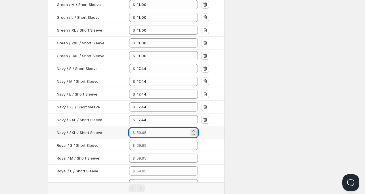
click at [144, 130] on input "number" at bounding box center [163, 132] width 53 height 9
paste input "17.44"
type input "17.44"
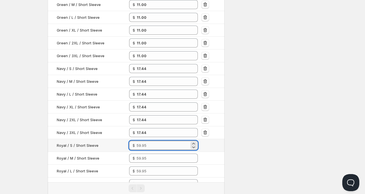
click at [147, 141] on input "number" at bounding box center [163, 145] width 53 height 9
click at [141, 143] on input "1.43" at bounding box center [163, 145] width 53 height 9
click at [141, 146] on input "1.43" at bounding box center [163, 145] width 53 height 9
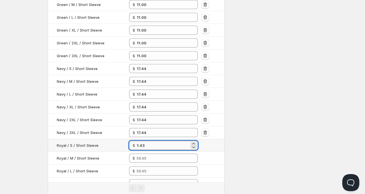
click at [141, 144] on input "1.43" at bounding box center [163, 145] width 53 height 9
click at [141, 144] on input "1.93" at bounding box center [163, 145] width 53 height 9
type input "1.93"
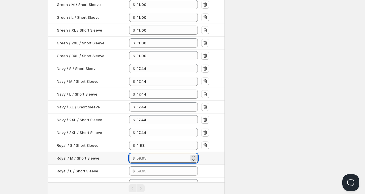
click at [164, 158] on input "number" at bounding box center [163, 157] width 53 height 9
click at [150, 171] on input "number" at bounding box center [163, 170] width 53 height 9
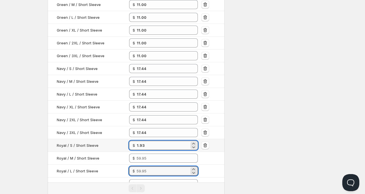
click at [142, 143] on input "1.93" at bounding box center [163, 145] width 53 height 9
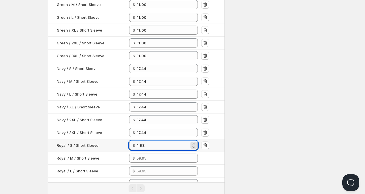
click at [142, 143] on input "1.93" at bounding box center [163, 145] width 53 height 9
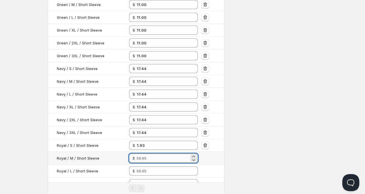
click at [153, 155] on input "number" at bounding box center [163, 157] width 53 height 9
paste input "1.93"
type input "1.93"
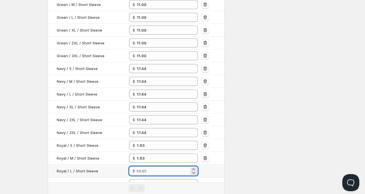
click at [149, 170] on input "number" at bounding box center [163, 170] width 53 height 9
paste input "1.93"
click at [155, 167] on input "-1" at bounding box center [163, 170] width 53 height 9
click at [156, 167] on input "-1" at bounding box center [163, 170] width 53 height 9
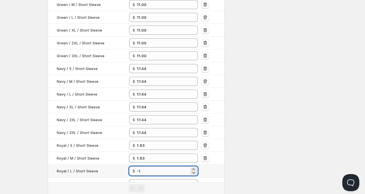
paste input "1.93"
type input "1.93"
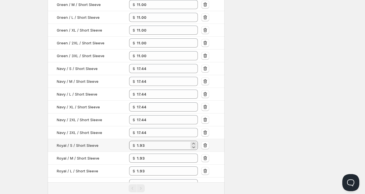
scroll to position [483, 0]
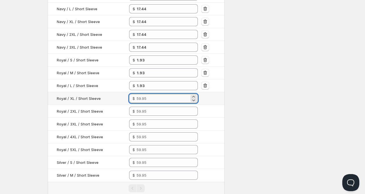
click at [150, 96] on input "number" at bounding box center [163, 98] width 53 height 9
paste input "1.93"
type input "1.93"
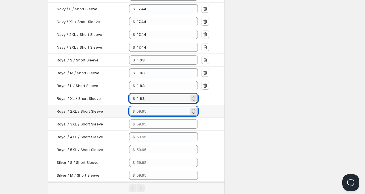
click at [147, 108] on input "number" at bounding box center [163, 111] width 53 height 9
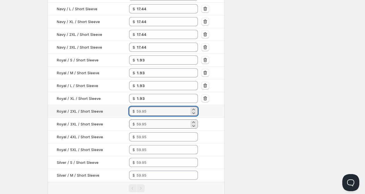
paste input "1.93"
type input "1.93"
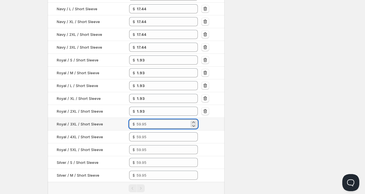
click at [145, 122] on input "number" at bounding box center [163, 123] width 53 height 9
paste input "1.93"
type input "1.93"
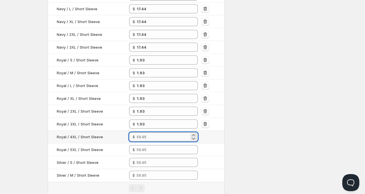
click at [148, 132] on input "number" at bounding box center [163, 136] width 53 height 9
paste input "1.93"
type input "1.93"
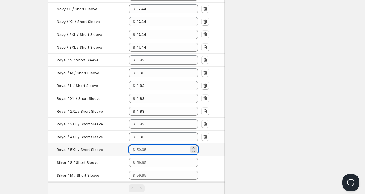
click at [149, 148] on input "number" at bounding box center [163, 149] width 53 height 9
paste input "1.93"
type input "1.93"
click at [150, 161] on input "number" at bounding box center [163, 162] width 53 height 9
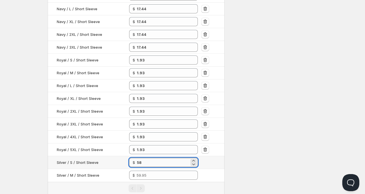
click at [139, 162] on input "58" at bounding box center [163, 162] width 53 height 9
type input "58.00"
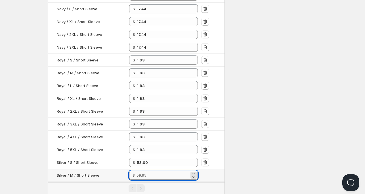
click at [161, 175] on input "number" at bounding box center [163, 175] width 53 height 9
paste input "58"
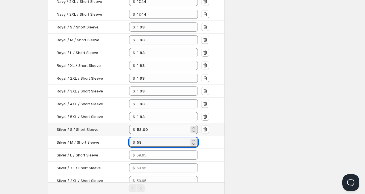
scroll to position [568, 0]
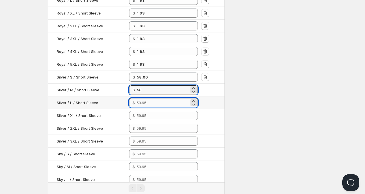
type input "58.00"
click at [151, 99] on input "number" at bounding box center [163, 102] width 53 height 9
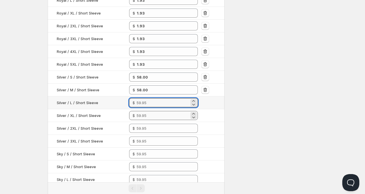
paste input "58"
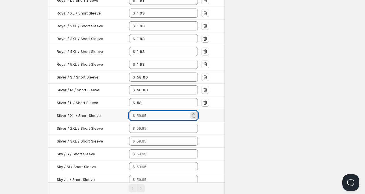
type input "58.00"
click at [148, 111] on input "number" at bounding box center [163, 115] width 53 height 9
paste input "58"
type input "58.00"
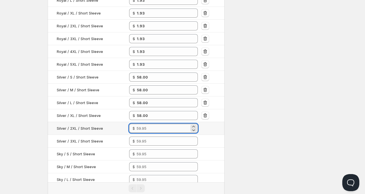
click at [150, 124] on input "number" at bounding box center [163, 128] width 53 height 9
paste input "58"
type input "58.00"
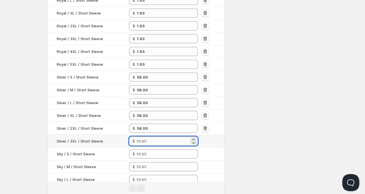
click at [154, 138] on input "number" at bounding box center [163, 140] width 53 height 9
paste input "58"
drag, startPoint x: 140, startPoint y: 139, endPoint x: 144, endPoint y: 139, distance: 4.3
click at [144, 139] on input "58" at bounding box center [163, 140] width 53 height 9
type input "51.00"
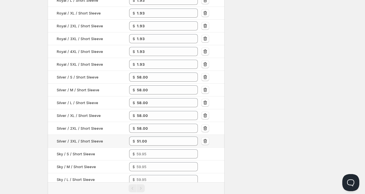
click at [208, 140] on td at bounding box center [212, 141] width 25 height 13
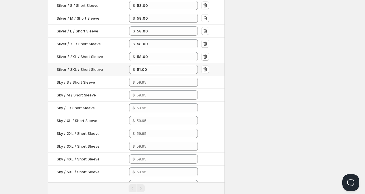
scroll to position [654, 0]
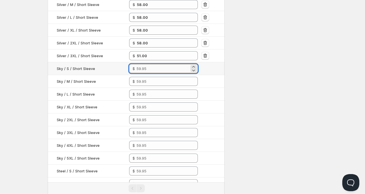
click at [150, 66] on input "number" at bounding box center [163, 68] width 53 height 9
click at [148, 64] on input "21.58" at bounding box center [163, 68] width 53 height 9
type input "21.58"
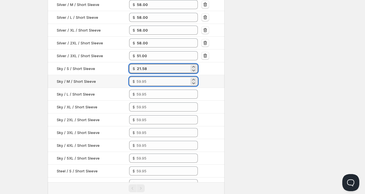
click at [141, 77] on input "number" at bounding box center [163, 81] width 53 height 9
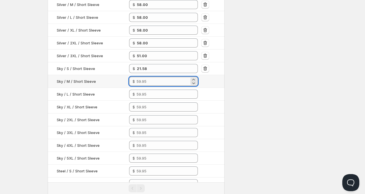
paste input "21.58"
type input "21.58"
click at [144, 91] on input "number" at bounding box center [163, 94] width 53 height 9
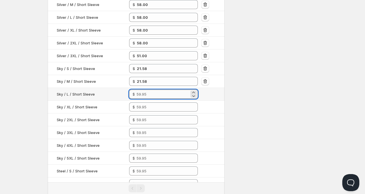
paste input "21.58"
type input "21.58"
click at [144, 102] on input "number" at bounding box center [163, 106] width 53 height 9
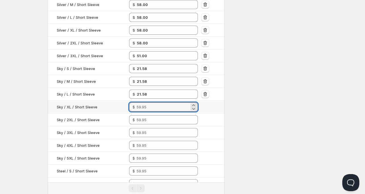
paste input "21.58"
type input "21.58"
click at [145, 115] on input "number" at bounding box center [163, 119] width 53 height 9
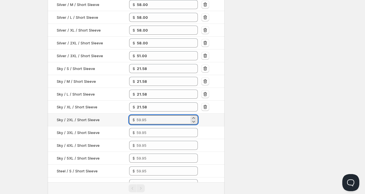
paste input "21.58"
type input "21.58"
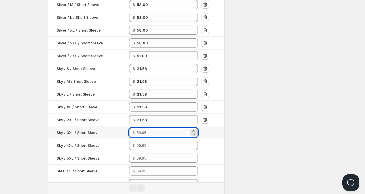
click at [147, 128] on input "number" at bounding box center [163, 132] width 53 height 9
paste input "21.58"
type input "21.58"
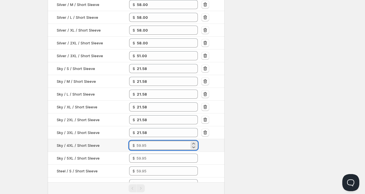
click at [144, 142] on input "number" at bounding box center [163, 145] width 53 height 9
paste input "21.58"
type input "21.58"
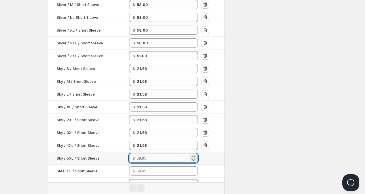
click at [144, 153] on input "number" at bounding box center [163, 157] width 53 height 9
paste input "21.58"
type input "21.58"
click at [143, 166] on input "number" at bounding box center [163, 170] width 53 height 9
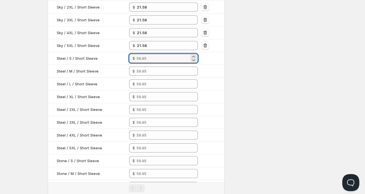
scroll to position [767, 0]
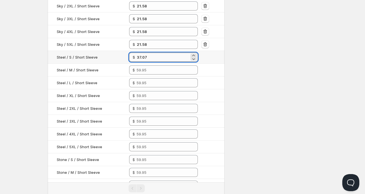
click at [167, 57] on input "37.07" at bounding box center [163, 57] width 53 height 9
type input "37.07"
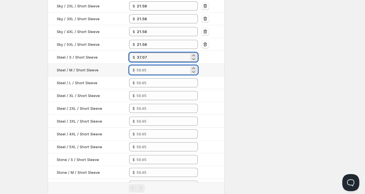
click at [148, 66] on input "number" at bounding box center [163, 69] width 53 height 9
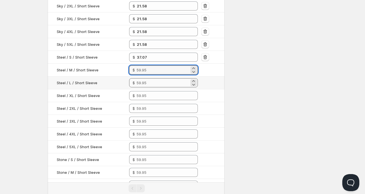
paste input "37.07"
type input "37.07"
click at [147, 79] on input "number" at bounding box center [163, 82] width 53 height 9
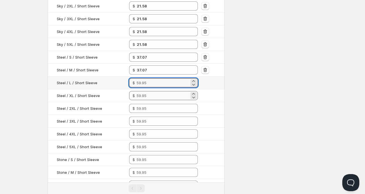
paste input "37.07"
type input "37.07"
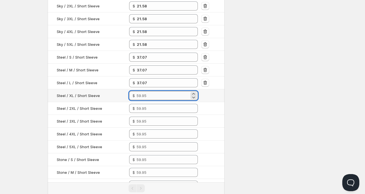
click at [144, 95] on input "number" at bounding box center [163, 95] width 53 height 9
paste input "37.07"
type input "37.07"
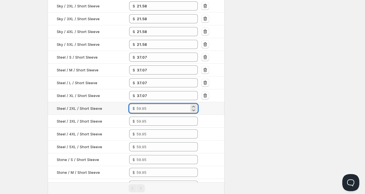
drag, startPoint x: 147, startPoint y: 105, endPoint x: 147, endPoint y: 109, distance: 3.7
click at [147, 105] on input "number" at bounding box center [163, 108] width 53 height 9
paste input "37.07"
type input "37.07"
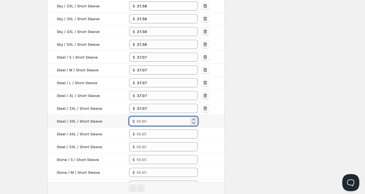
click at [145, 118] on input "number" at bounding box center [163, 121] width 53 height 9
paste input "37.07"
type input "37.07"
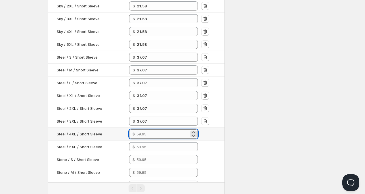
click at [144, 129] on input "number" at bounding box center [163, 133] width 53 height 9
paste input "37.07"
type input "37.07"
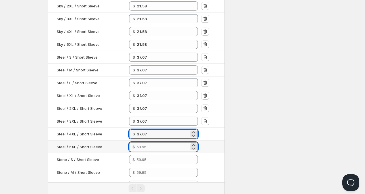
click at [146, 142] on input "number" at bounding box center [163, 146] width 53 height 9
paste input "37.07"
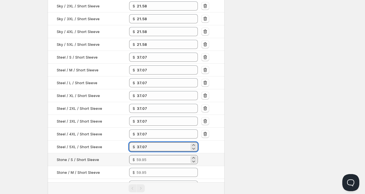
type input "37.07"
click at [145, 155] on input "number" at bounding box center [163, 159] width 53 height 9
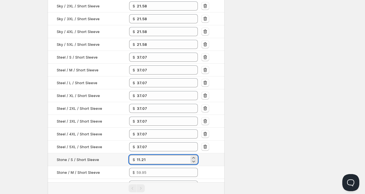
click at [178, 155] on input "11.21" at bounding box center [163, 159] width 53 height 9
type input "11.21"
click at [293, 151] on div "Settings Currency AUD AUD Active on 0 config" at bounding box center [273, 178] width 88 height 1849
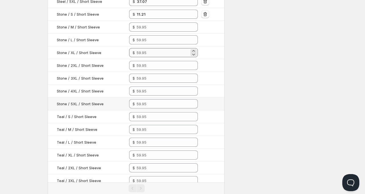
scroll to position [909, 0]
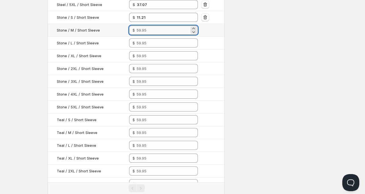
click at [152, 26] on input "number" at bounding box center [163, 30] width 53 height 9
paste input "11.21"
type input "11.21"
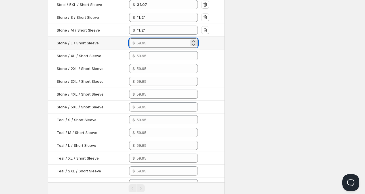
click at [153, 40] on input "number" at bounding box center [163, 42] width 53 height 9
paste input "11.21"
type input "11.21"
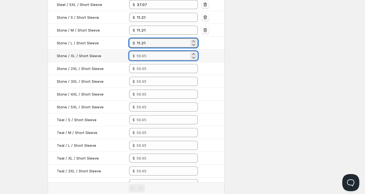
click at [157, 52] on input "number" at bounding box center [163, 55] width 53 height 9
paste input "11.21"
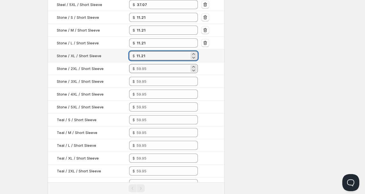
type input "11.21"
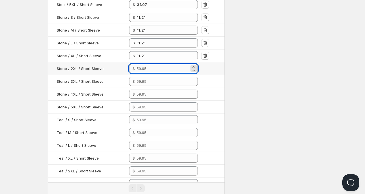
click at [160, 64] on input "number" at bounding box center [163, 68] width 53 height 9
paste input "11.21"
type input "11.21"
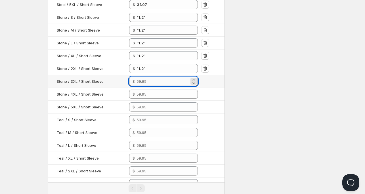
click at [157, 78] on input "number" at bounding box center [163, 81] width 53 height 9
paste input "11.21"
type input "11.21"
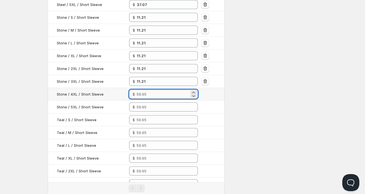
click at [157, 92] on input "number" at bounding box center [163, 94] width 53 height 9
paste input "11.21"
type input "11.21"
click at [155, 103] on input "number" at bounding box center [163, 106] width 53 height 9
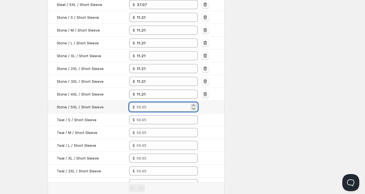
paste input "11.21"
type input "11.21"
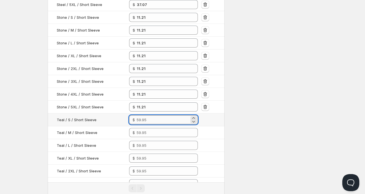
click at [153, 117] on input "number" at bounding box center [163, 119] width 53 height 9
click at [153, 115] on input "44" at bounding box center [163, 119] width 53 height 9
type input "44.00"
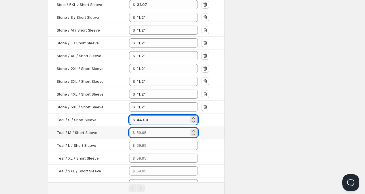
click at [152, 130] on input "number" at bounding box center [163, 132] width 53 height 9
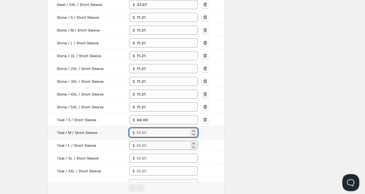
paste input "44"
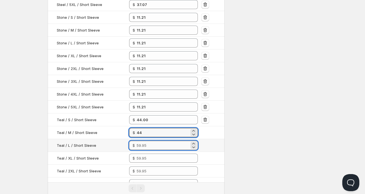
type input "44.00"
click at [154, 142] on input "number" at bounding box center [163, 145] width 53 height 9
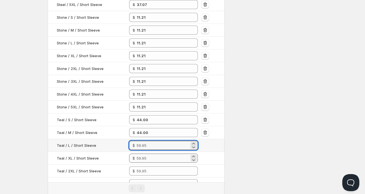
paste input "44"
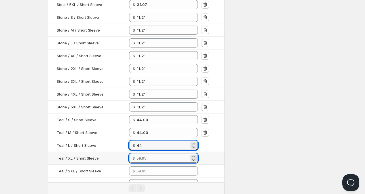
type input "44.00"
click at [152, 154] on input "number" at bounding box center [163, 157] width 53 height 9
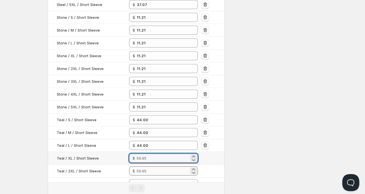
paste input "44"
type input "44.00"
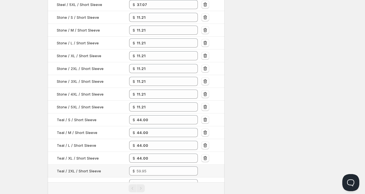
click at [148, 171] on td "$" at bounding box center [164, 171] width 72 height 13
click at [150, 168] on input "number" at bounding box center [163, 170] width 53 height 9
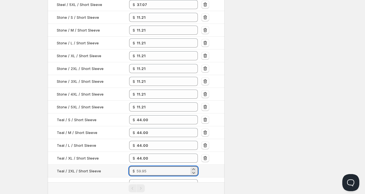
paste input "44"
type input "44.00"
click at [149, 179] on input "number" at bounding box center [163, 183] width 53 height 9
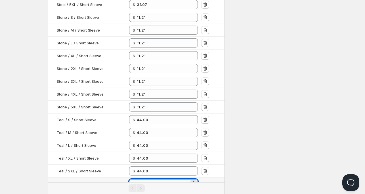
paste input "44"
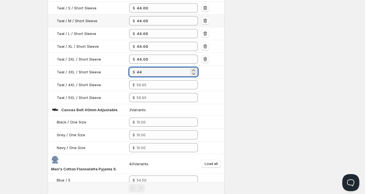
scroll to position [1023, 0]
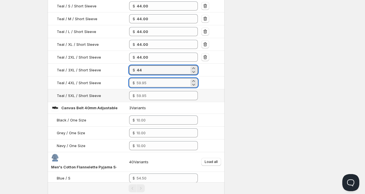
type input "44.00"
click at [151, 81] on input "number" at bounding box center [163, 82] width 53 height 9
paste input "44"
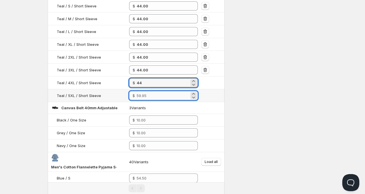
type input "44.00"
click at [155, 91] on input "number" at bounding box center [163, 95] width 53 height 9
paste input "44"
type input "44.00"
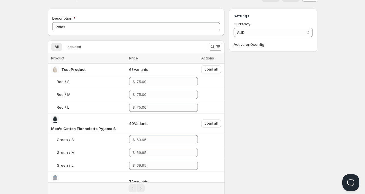
scroll to position [0, 0]
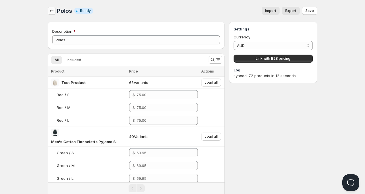
click at [55, 12] on button "button" at bounding box center [52, 11] width 8 height 8
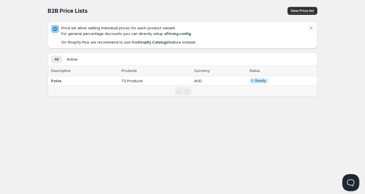
click at [58, 80] on b "Polos" at bounding box center [56, 80] width 11 height 5
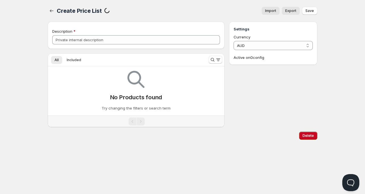
type input "Polos"
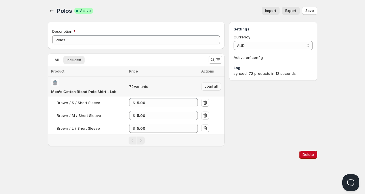
click at [214, 89] on button "Load all" at bounding box center [211, 86] width 20 height 8
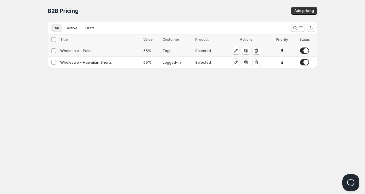
click at [82, 51] on div "Wholesale - Polos" at bounding box center [100, 51] width 80 height 6
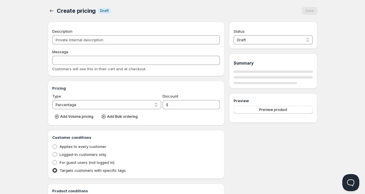
type input "Wholesale - Polos"
type input "WHOLESALE"
type input "55"
radio input "true"
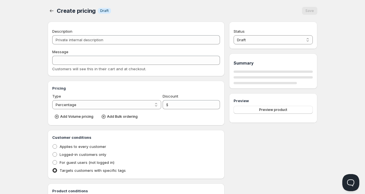
checkbox input "true"
select select "1"
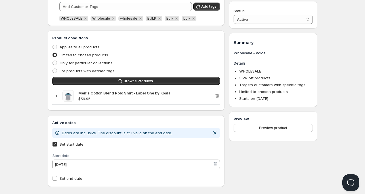
scroll to position [160, 0]
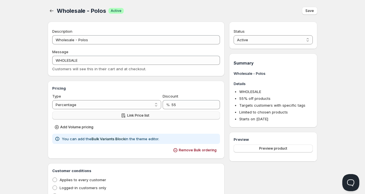
click at [154, 114] on button "Link Price list" at bounding box center [136, 115] width 168 height 8
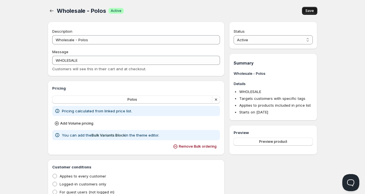
click at [311, 8] on button "Save" at bounding box center [309, 11] width 15 height 8
click at [310, 9] on span "Save" at bounding box center [310, 11] width 9 height 5
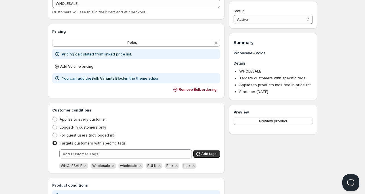
click at [216, 41] on icon "button" at bounding box center [216, 43] width 6 height 6
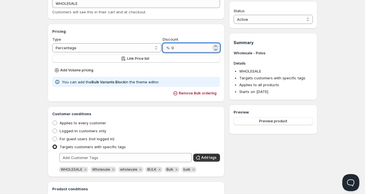
click at [181, 46] on input "0" at bounding box center [192, 47] width 40 height 9
drag, startPoint x: 171, startPoint y: 50, endPoint x: 176, endPoint y: 49, distance: 5.5
click at [176, 49] on div "% 0" at bounding box center [191, 47] width 57 height 9
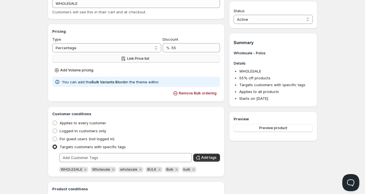
click at [149, 60] on span "Link Price list" at bounding box center [138, 58] width 22 height 5
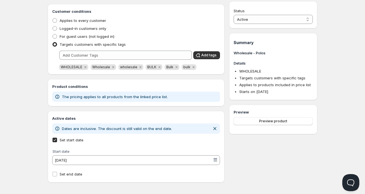
scroll to position [158, 0]
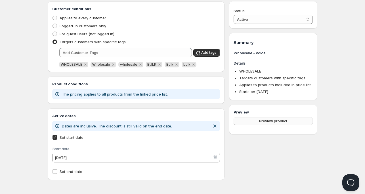
click at [272, 120] on span "Preview product" at bounding box center [273, 121] width 28 height 5
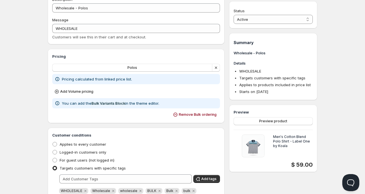
scroll to position [0, 0]
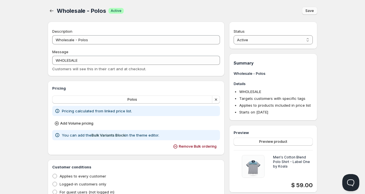
click at [315, 6] on div "Wholesale - Polos. This page is ready Wholesale - Polos Success Active Save" at bounding box center [183, 11] width 270 height 22
click at [309, 11] on span "Save" at bounding box center [310, 11] width 9 height 5
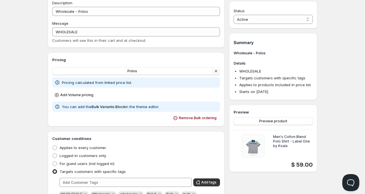
click at [215, 70] on icon "button" at bounding box center [216, 71] width 6 height 6
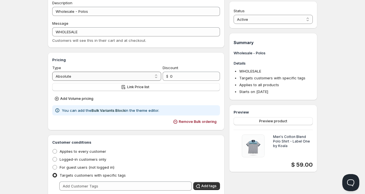
click at [111, 79] on select "Percentage Absolute" at bounding box center [106, 76] width 109 height 9
click at [144, 88] on span "Link Price list" at bounding box center [138, 87] width 22 height 5
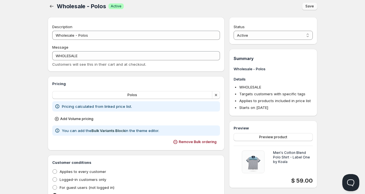
scroll to position [0, 0]
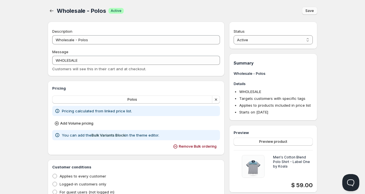
click at [308, 9] on span "Save" at bounding box center [310, 11] width 9 height 5
click at [217, 99] on icon "button" at bounding box center [216, 100] width 6 height 6
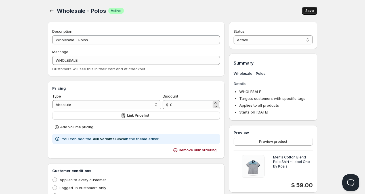
click at [168, 102] on span "$" at bounding box center [167, 104] width 2 height 5
click at [181, 103] on input "0" at bounding box center [190, 104] width 41 height 9
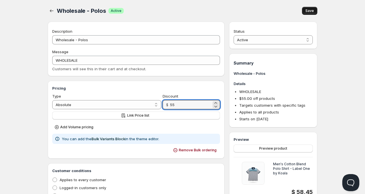
type input "55"
click at [311, 11] on span "Save" at bounding box center [310, 11] width 9 height 5
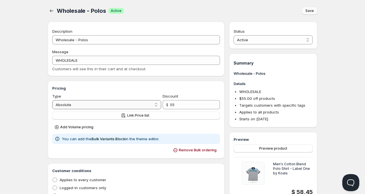
click at [101, 103] on select "Percentage Absolute" at bounding box center [106, 104] width 109 height 9
select select "1"
click at [52, 100] on select "Percentage Absolute" at bounding box center [106, 104] width 109 height 9
click at [50, 11] on icon "button" at bounding box center [52, 10] width 4 height 3
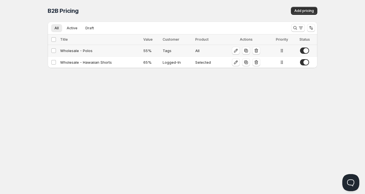
click at [86, 52] on div "Wholesale - Polos" at bounding box center [100, 51] width 80 height 6
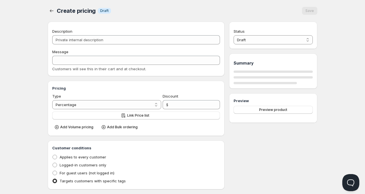
type input "Wholesale - Polos"
type input "WHOLESALE"
type input "55"
radio input "true"
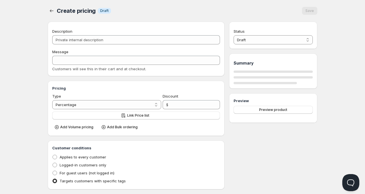
checkbox input "true"
select select "1"
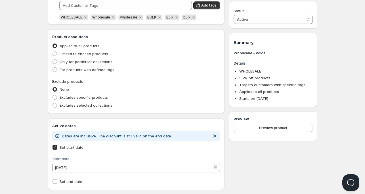
scroll to position [219, 0]
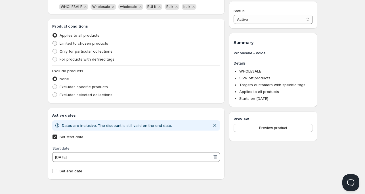
click at [86, 43] on span "Limited to chosen products" at bounding box center [84, 43] width 49 height 5
click at [53, 41] on input "Limited to chosen products" at bounding box center [53, 41] width 0 height 0
radio input "true"
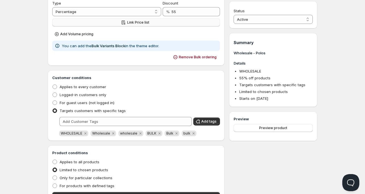
scroll to position [101, 0]
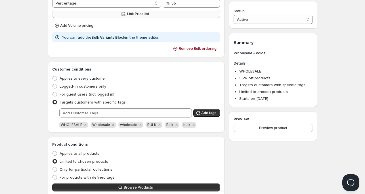
click at [135, 10] on button "Link Price list" at bounding box center [136, 14] width 168 height 8
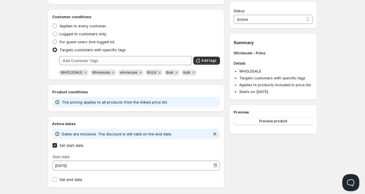
scroll to position [159, 0]
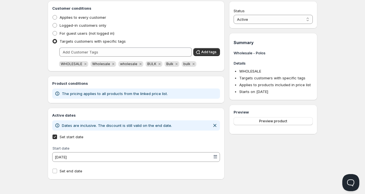
type input "55"
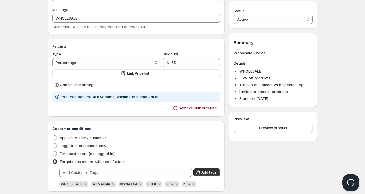
scroll to position [0, 0]
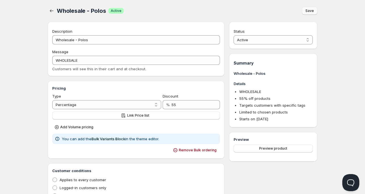
click at [309, 12] on span "Save" at bounding box center [310, 11] width 9 height 5
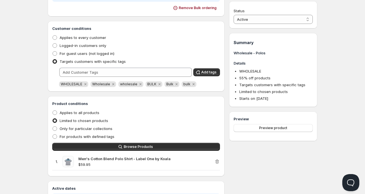
scroll to position [215, 0]
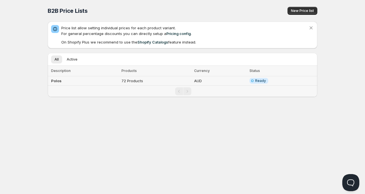
click at [62, 81] on td "Polos" at bounding box center [84, 80] width 72 height 9
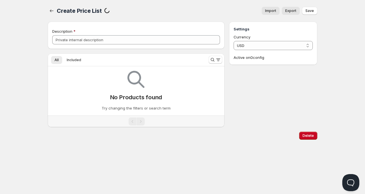
type input "Polos"
select select "AUD"
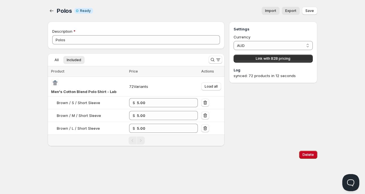
click at [313, 136] on div "Settings Currency AUD AUD Link with B2B pricing Log synced: 72 products in 12 s…" at bounding box center [273, 84] width 88 height 124
click at [309, 156] on span "Delete" at bounding box center [308, 154] width 11 height 5
click at [54, 9] on icon "button" at bounding box center [52, 11] width 6 height 6
